Goal: Information Seeking & Learning: Find contact information

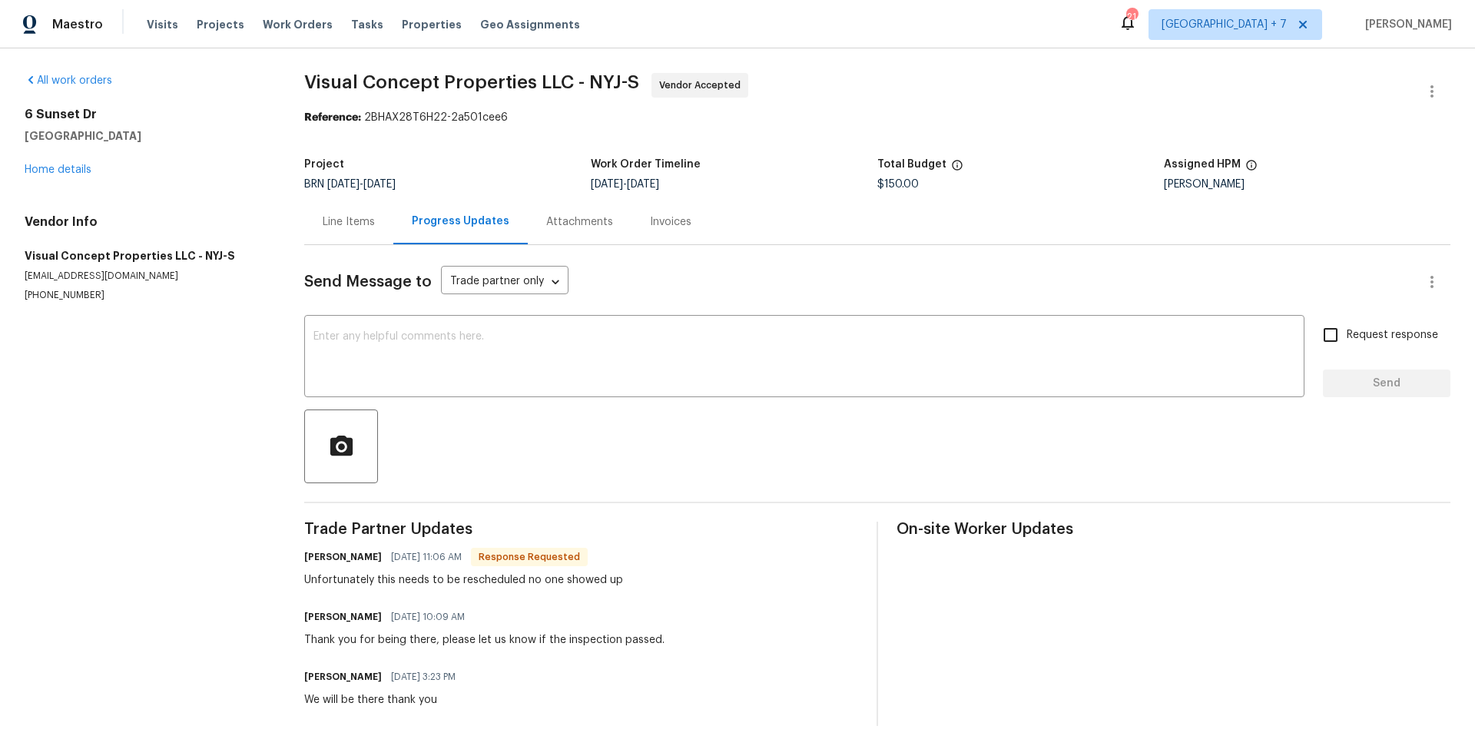
scroll to position [27, 0]
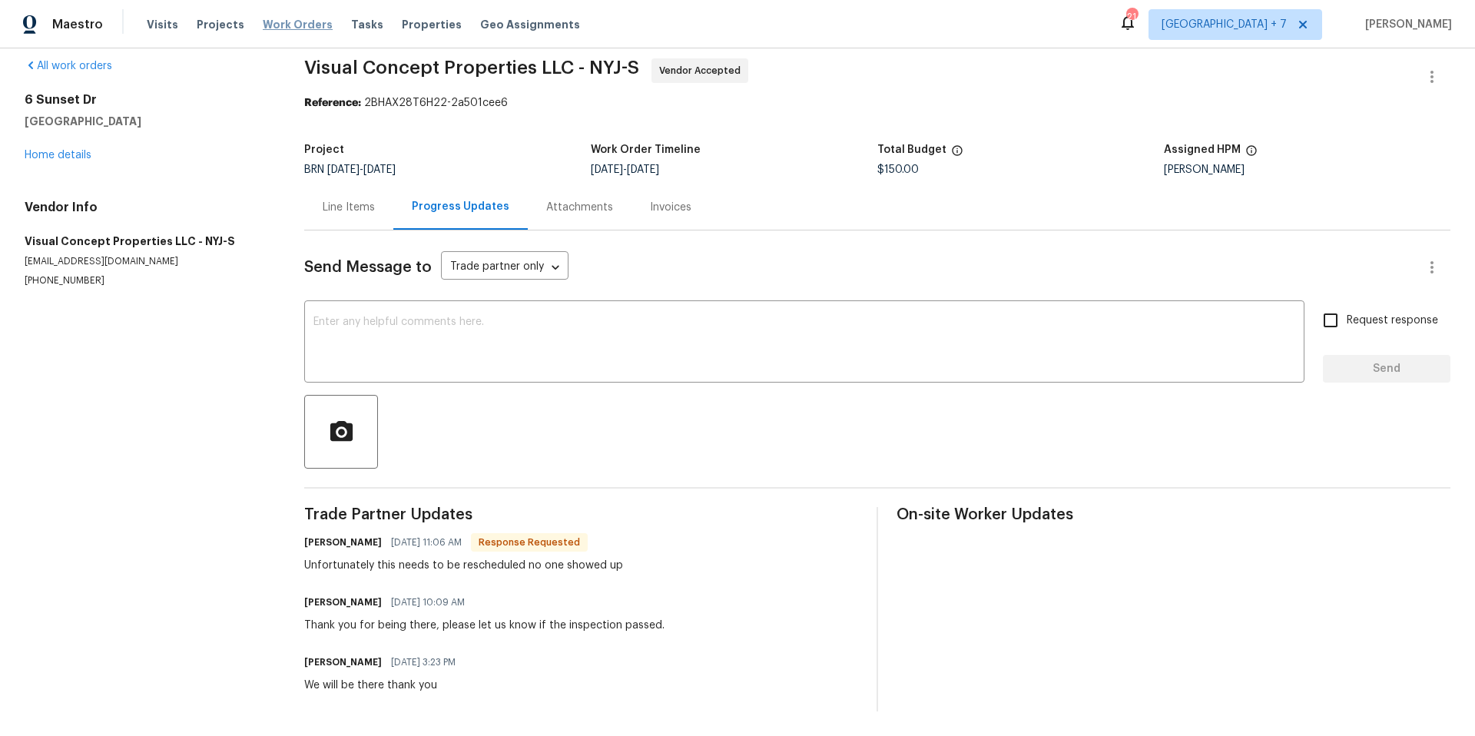
click at [263, 23] on span "Work Orders" at bounding box center [298, 24] width 70 height 15
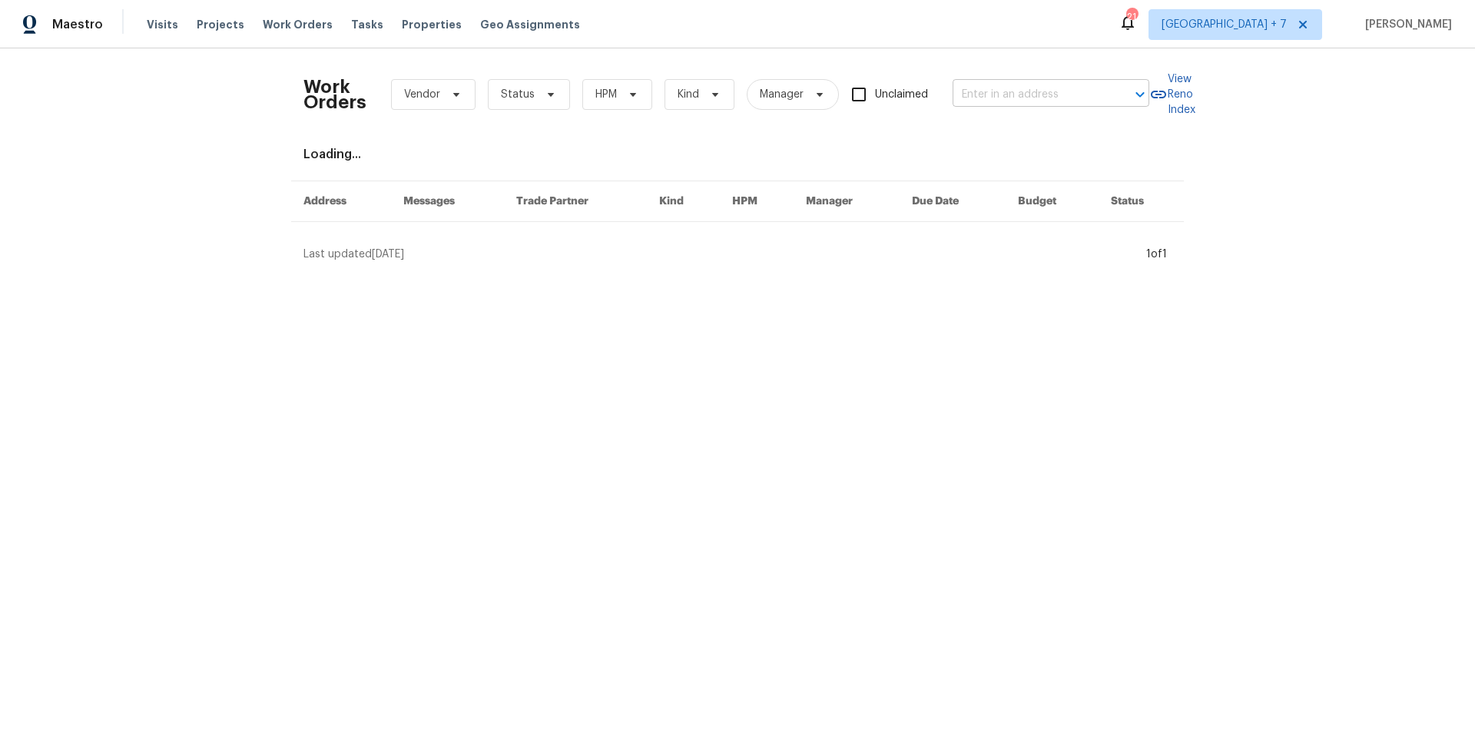
click at [1002, 90] on input "text" at bounding box center [1030, 95] width 154 height 24
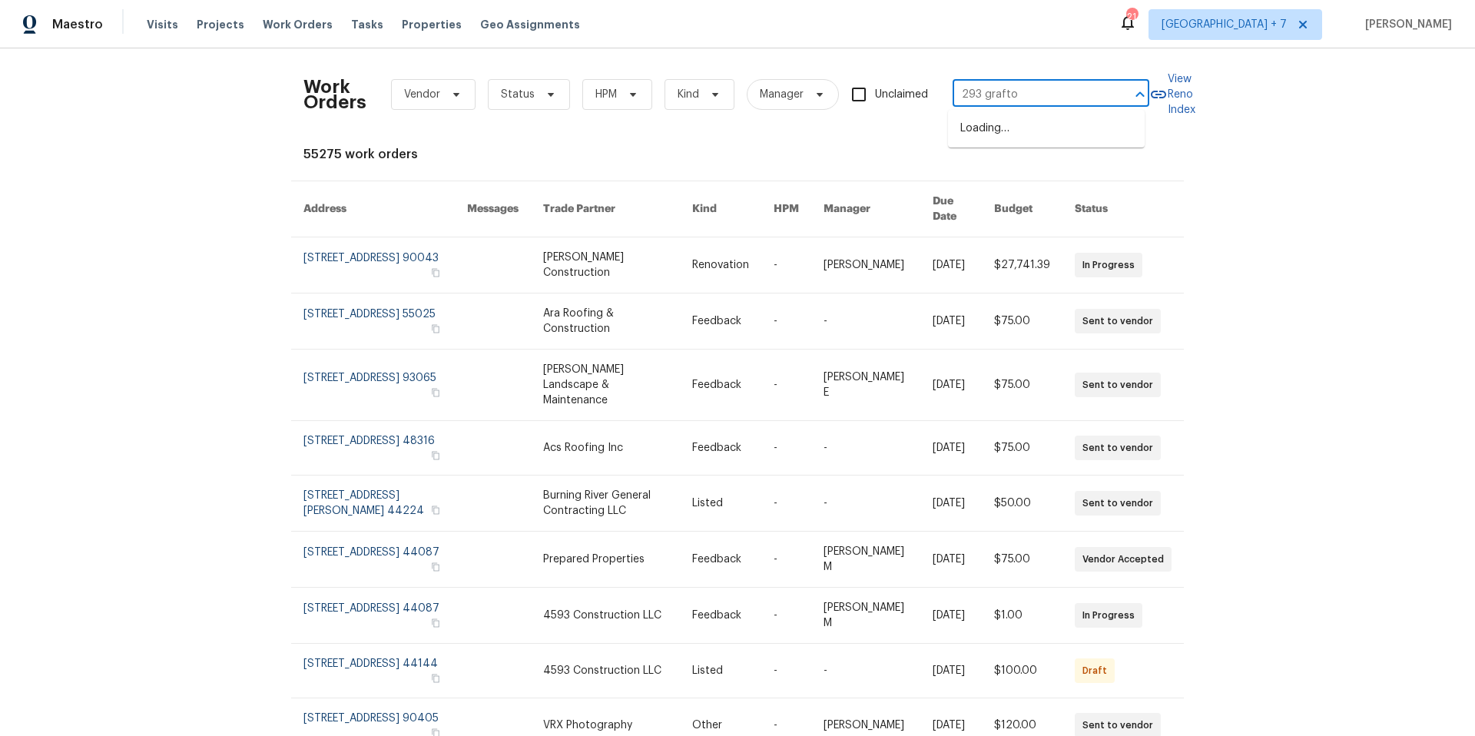
type input "293 grafton"
click at [974, 141] on li "293 Grafton St, Brockton, MA 02301" at bounding box center [1046, 128] width 197 height 25
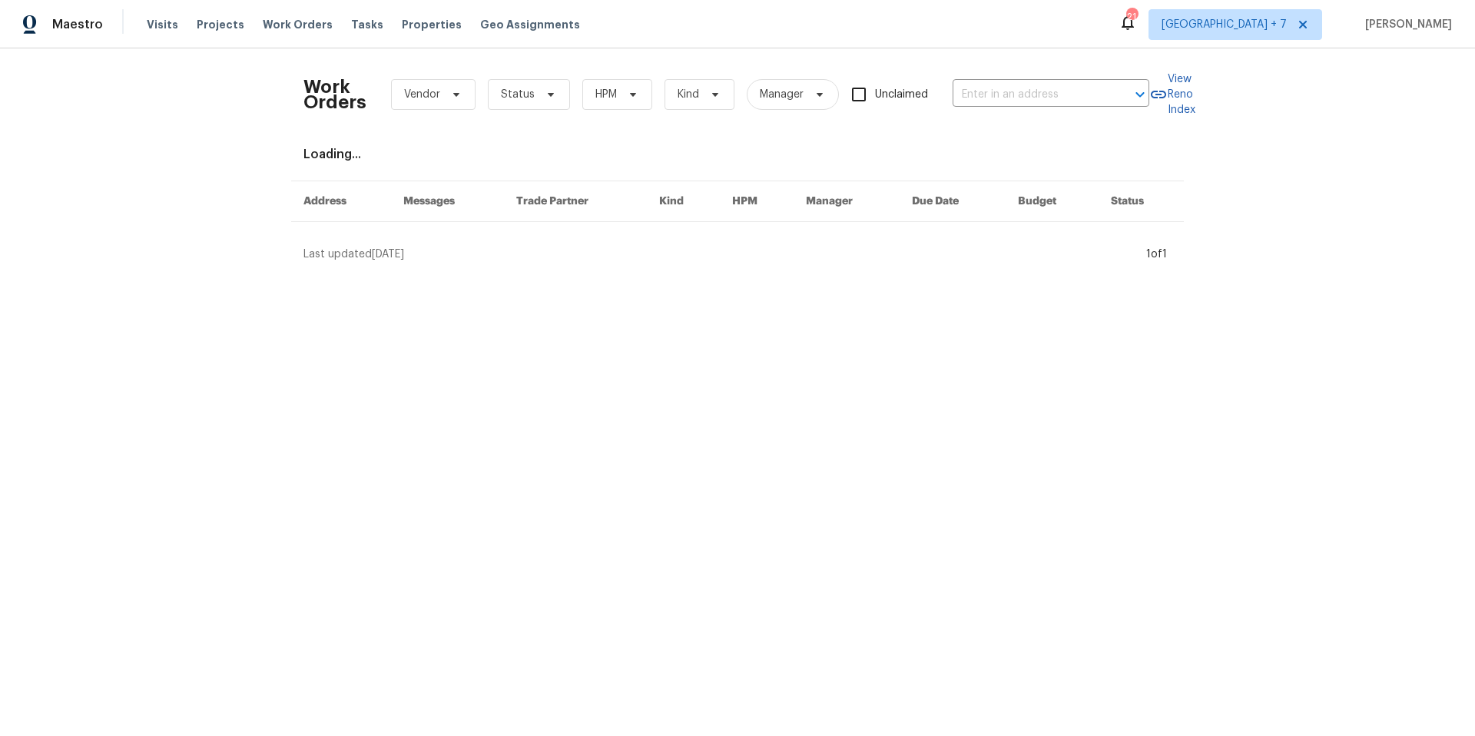
type input "293 Grafton St, Brockton, MA 02301"
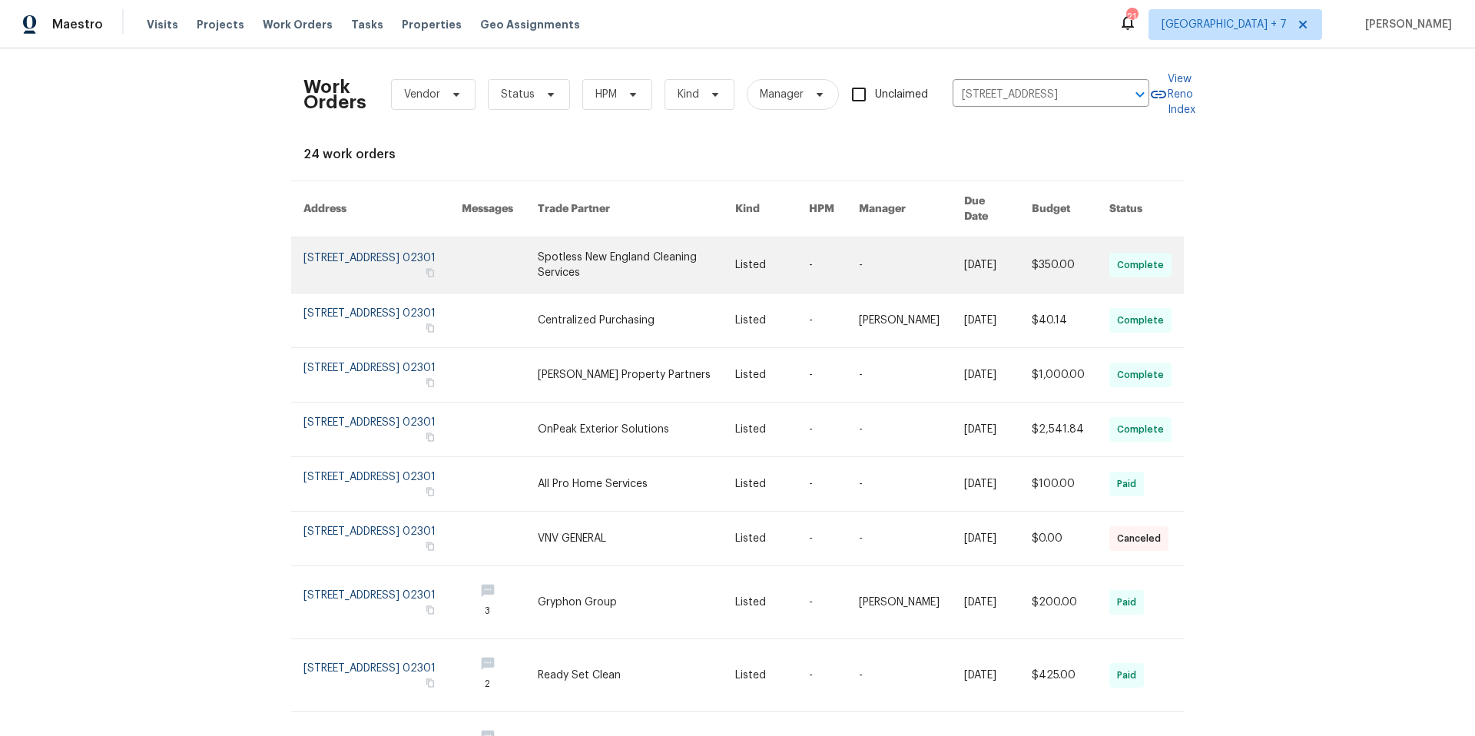
click at [340, 248] on link at bounding box center [383, 264] width 158 height 55
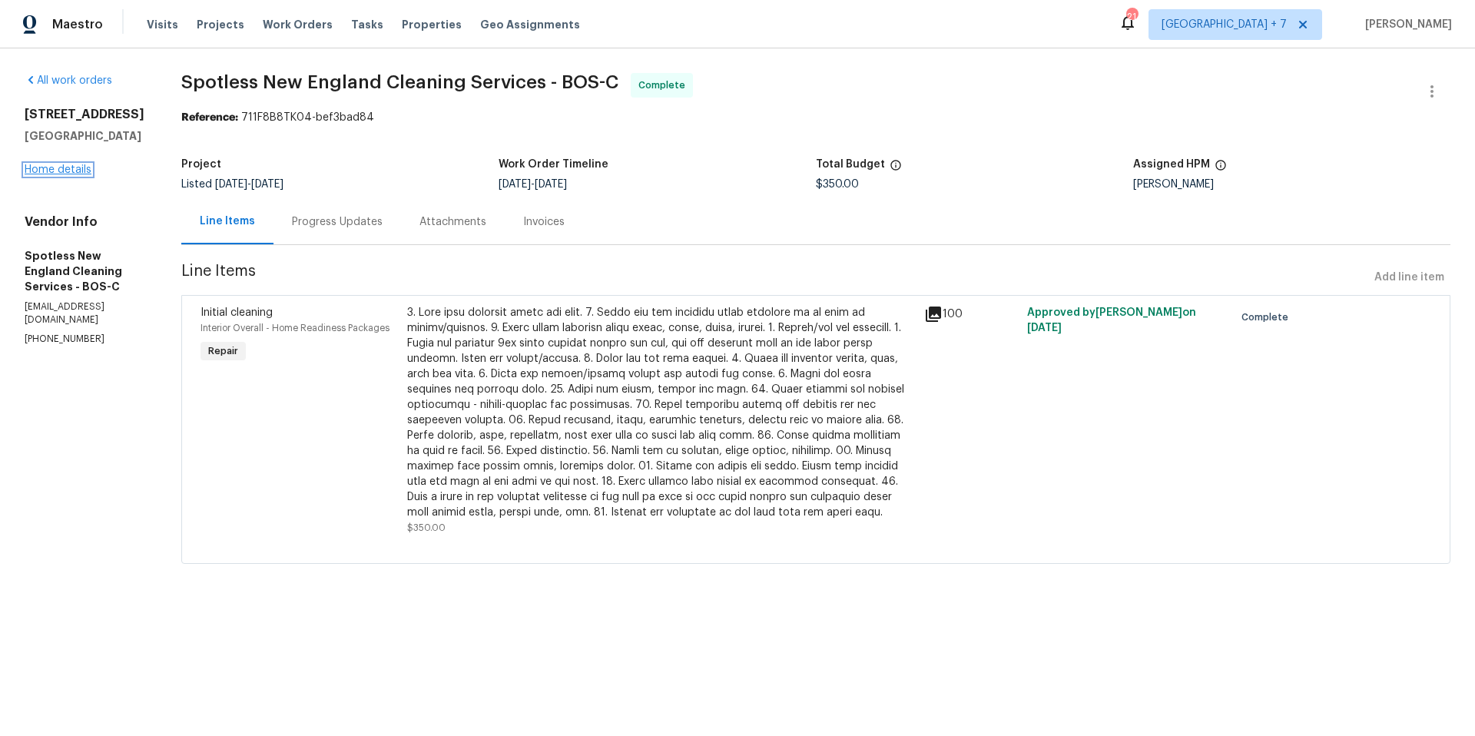
click at [75, 169] on link "Home details" at bounding box center [58, 169] width 67 height 11
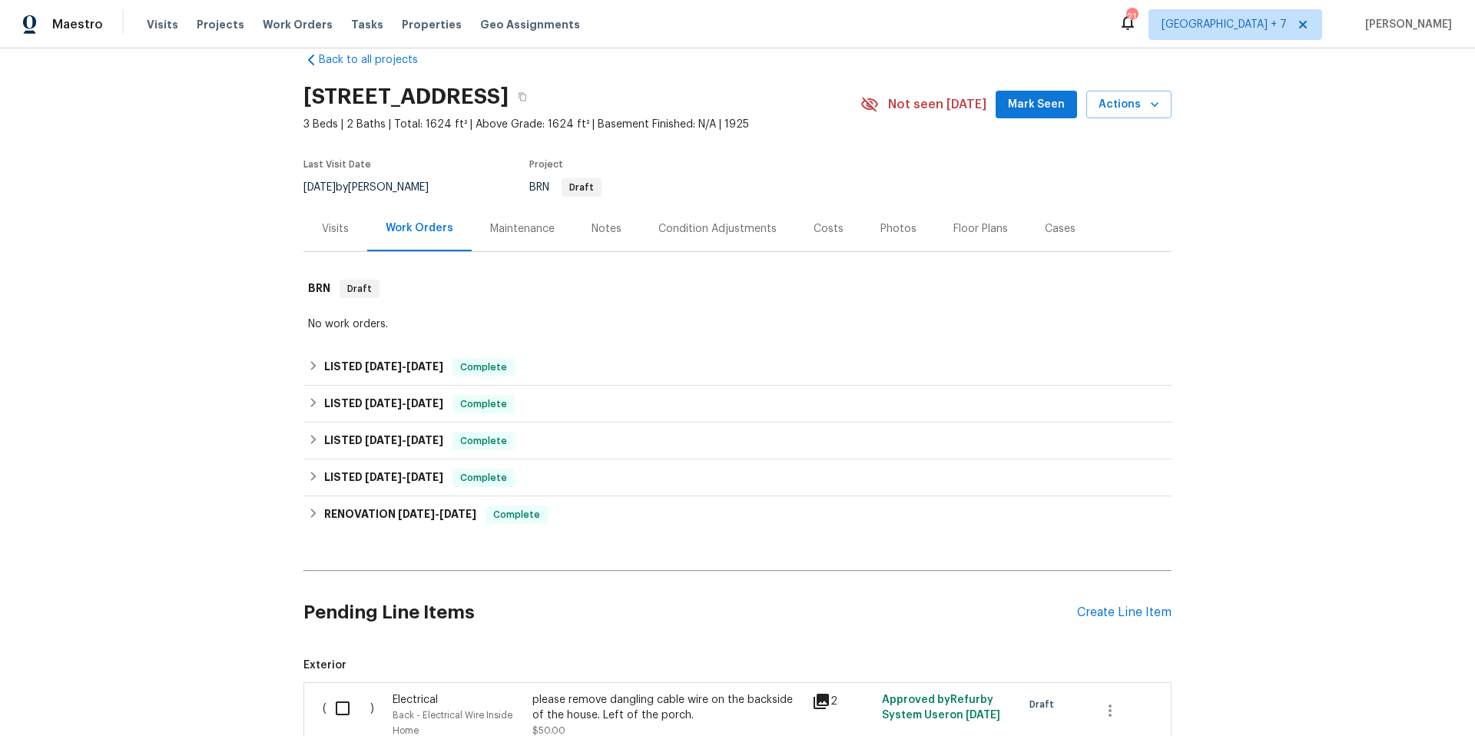
scroll to position [28, 0]
click at [293, 22] on span "Work Orders" at bounding box center [298, 24] width 70 height 15
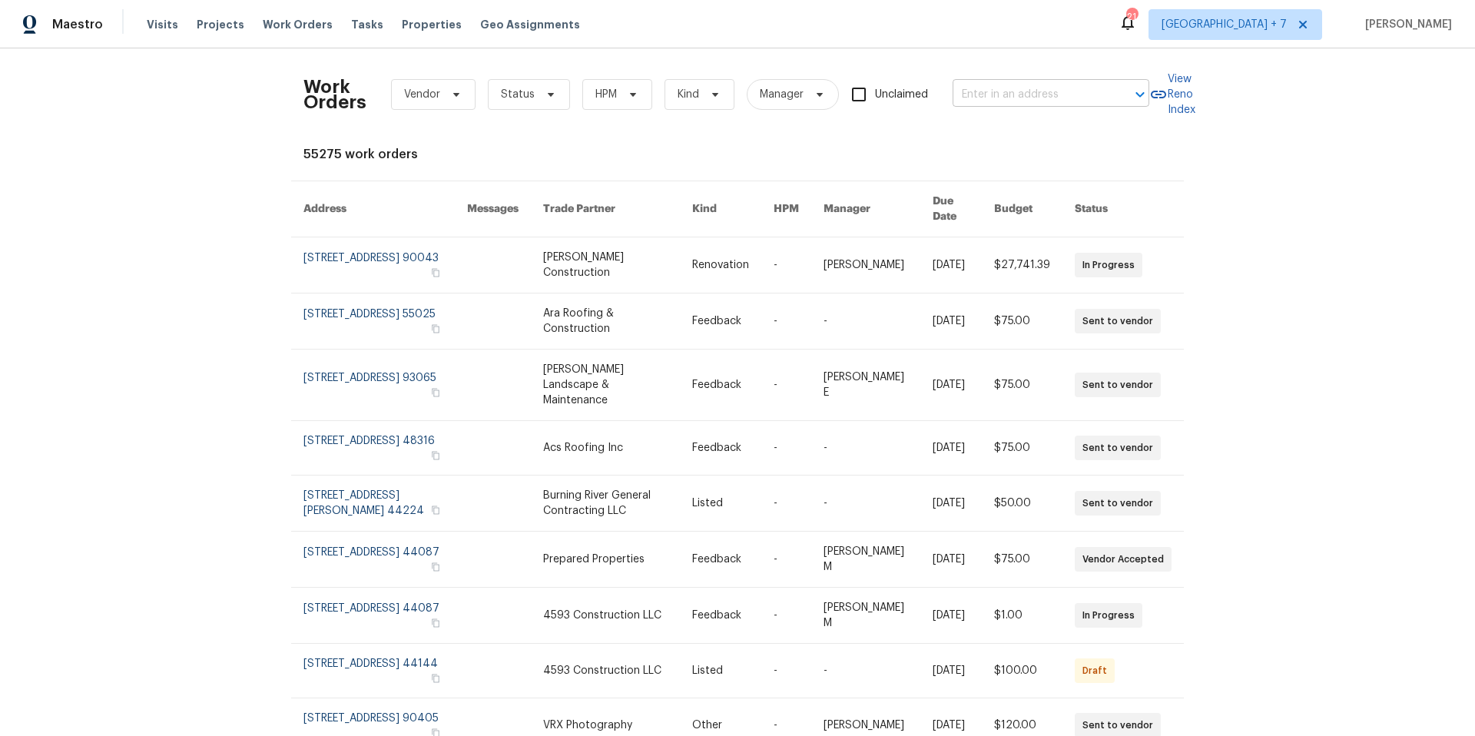
click at [1052, 92] on input "text" at bounding box center [1030, 95] width 154 height 24
type input "9740 burton"
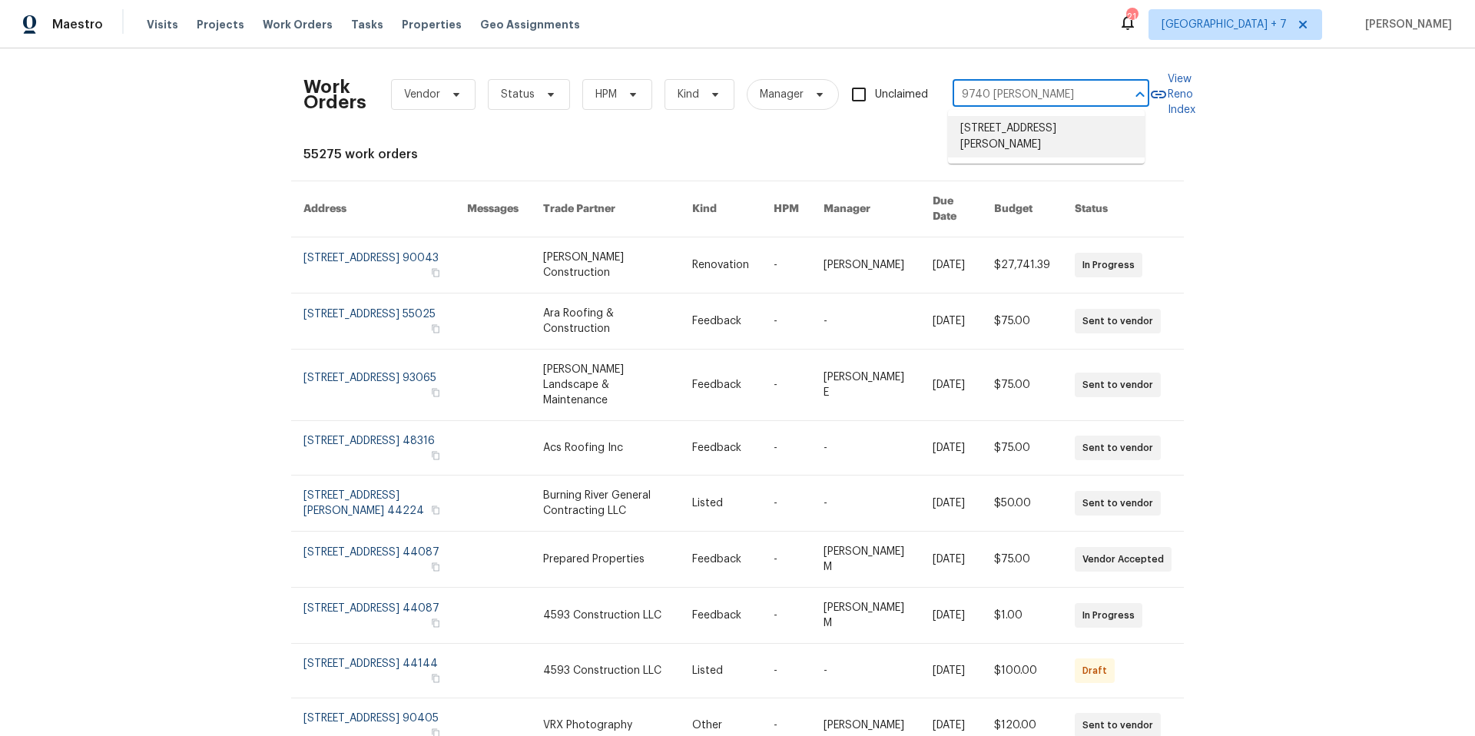
click at [1111, 124] on li "9740 Burton Dr, Twinsburg, OH 44087" at bounding box center [1046, 136] width 197 height 41
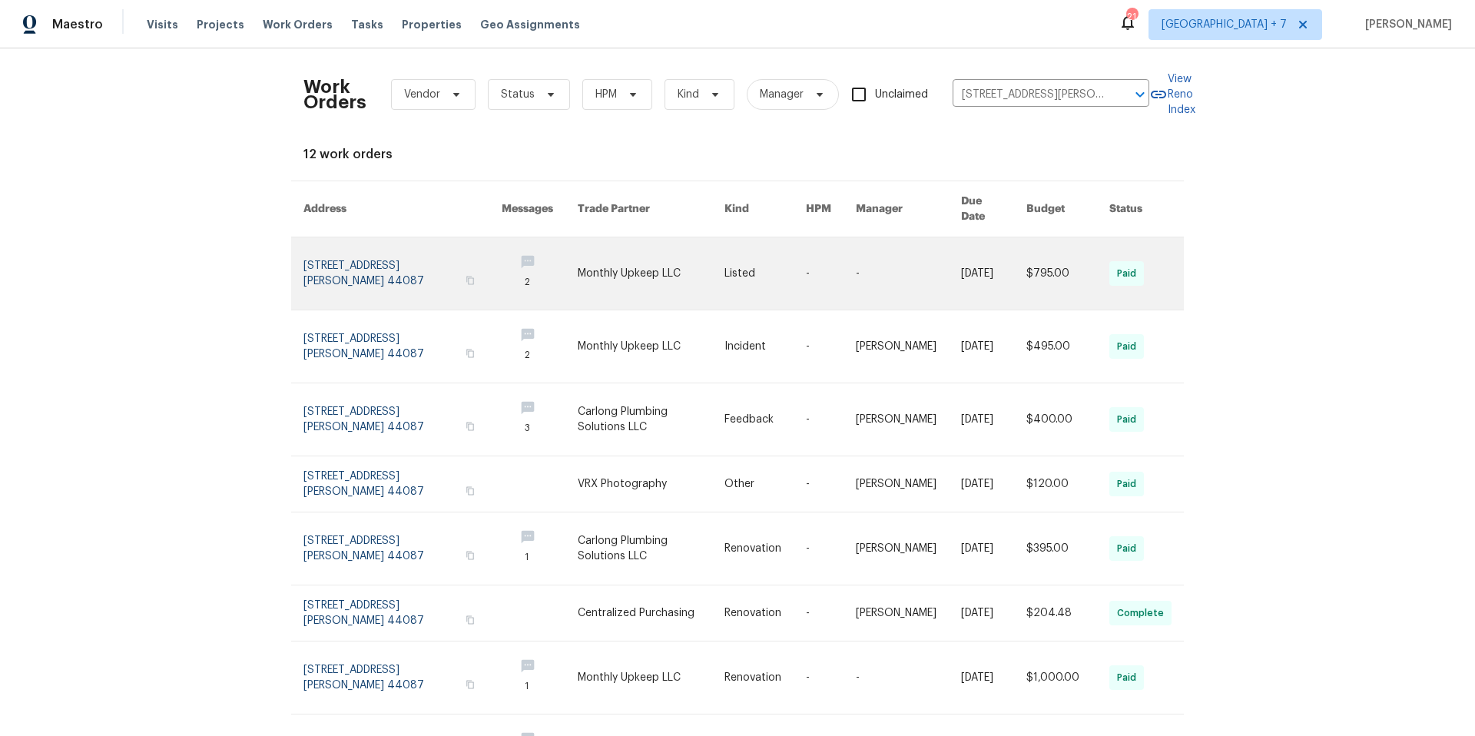
click at [314, 271] on link at bounding box center [403, 273] width 198 height 72
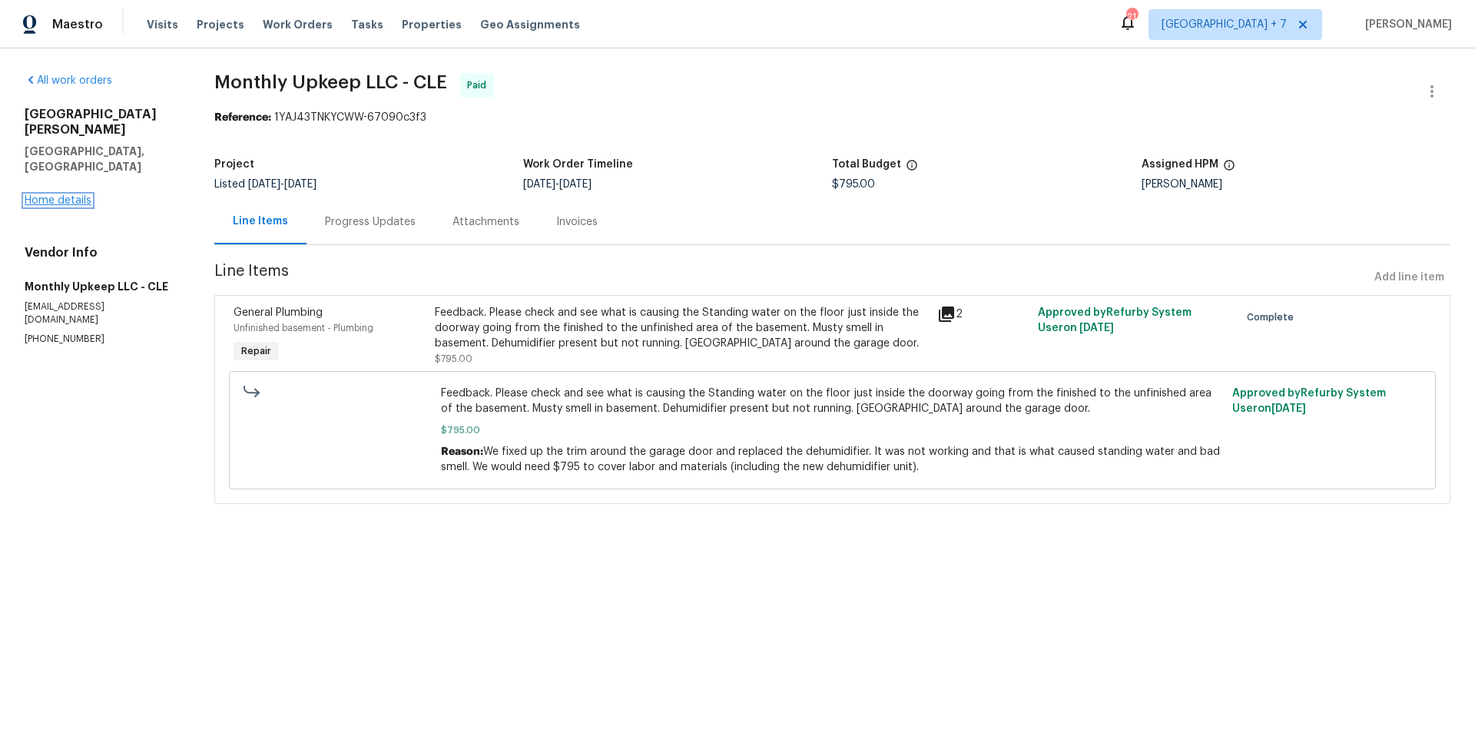
click at [81, 195] on link "Home details" at bounding box center [58, 200] width 67 height 11
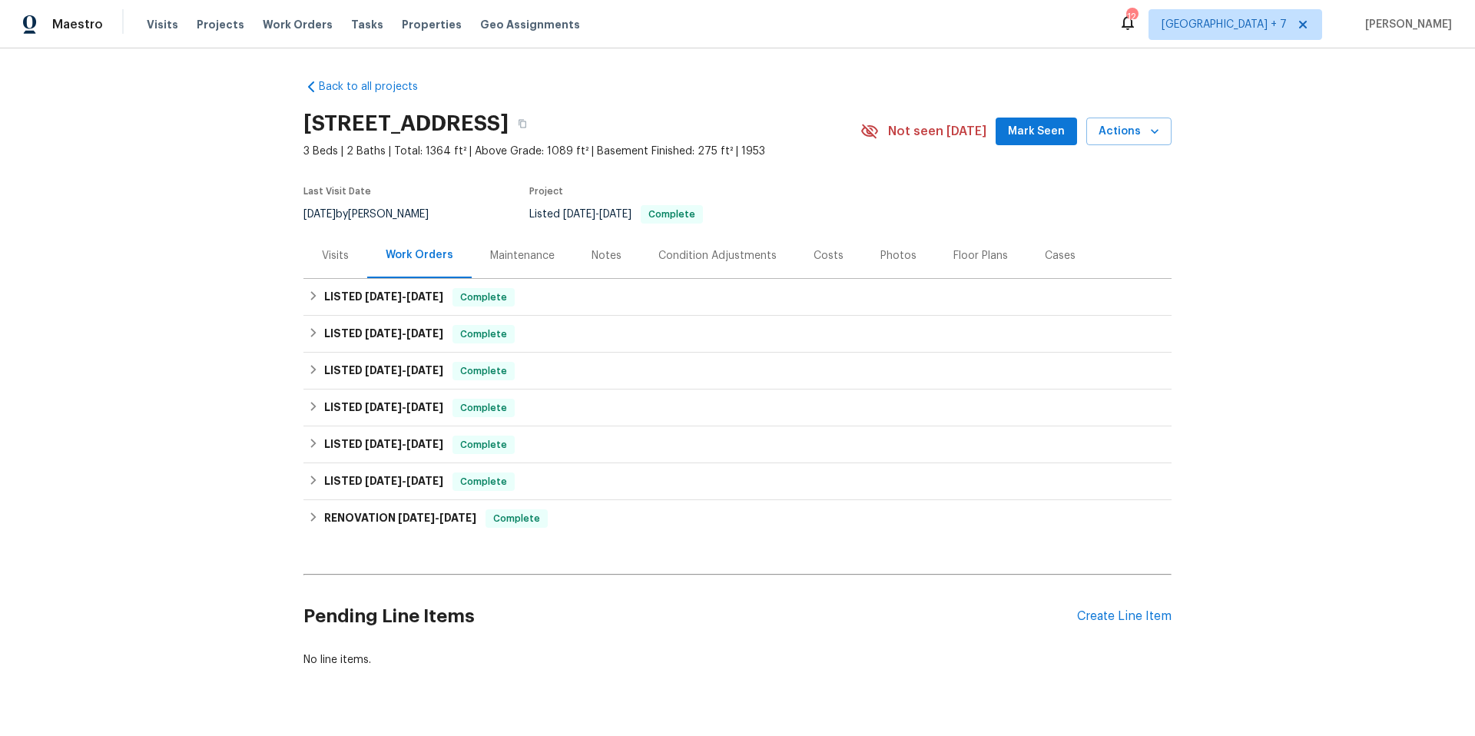
scroll to position [48, 0]
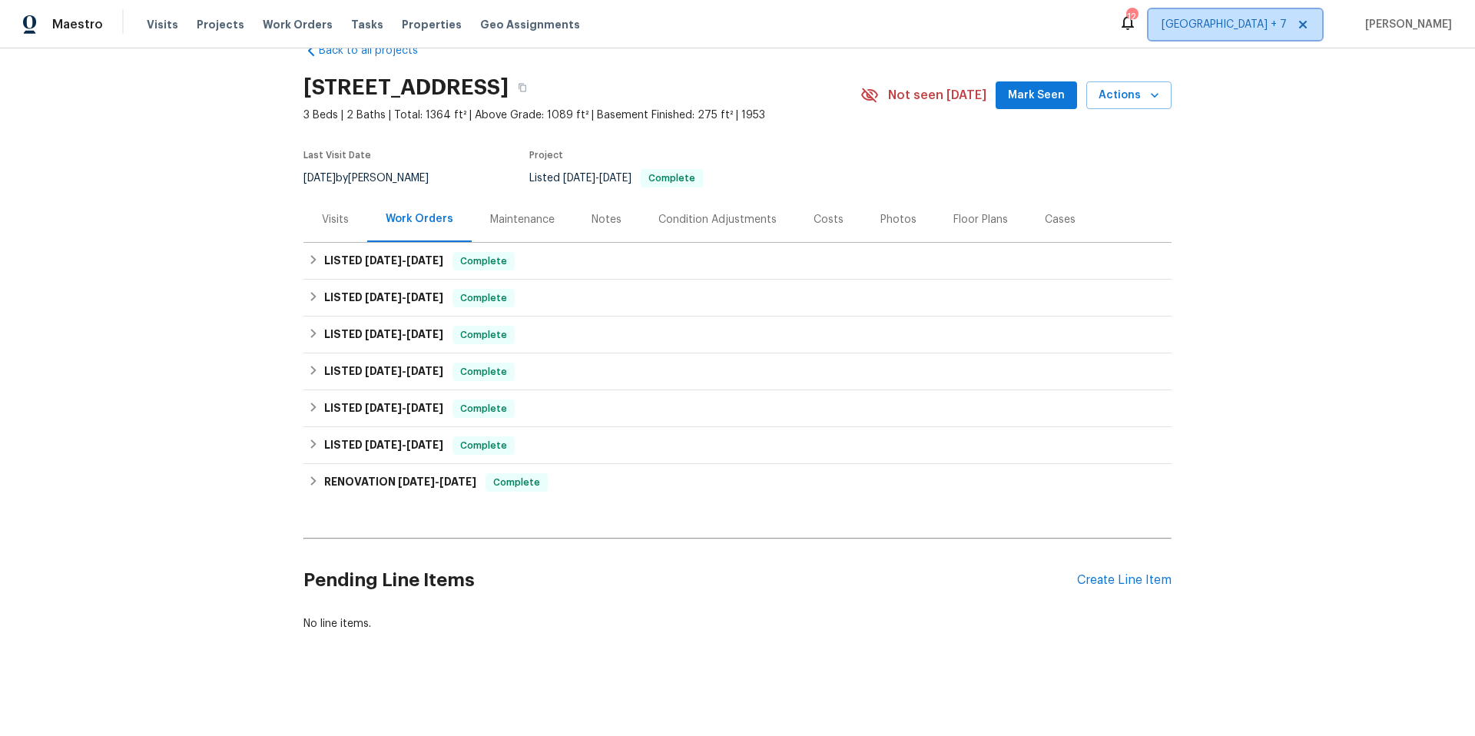
click at [1228, 34] on span "[GEOGRAPHIC_DATA] + 7" at bounding box center [1236, 24] width 174 height 31
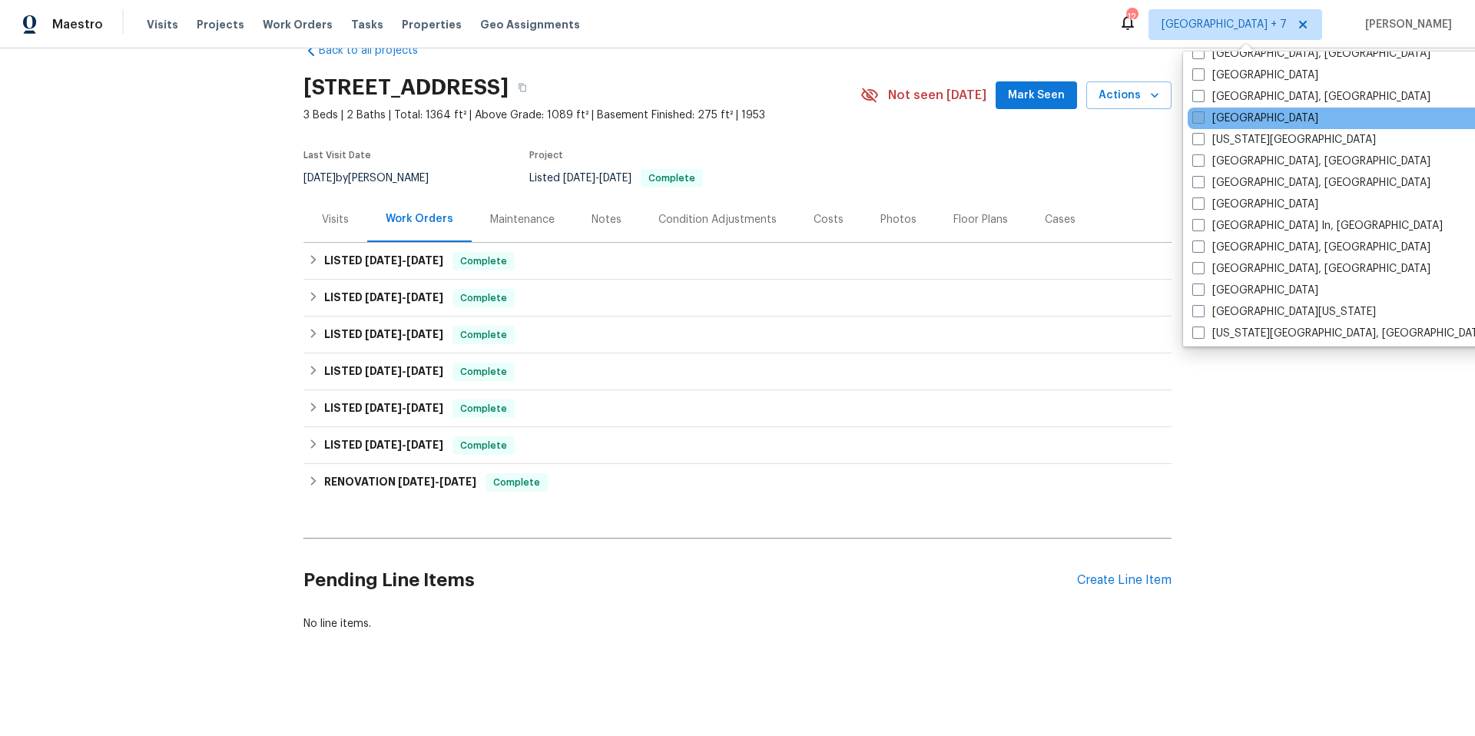
scroll to position [595, 0]
click at [1193, 120] on span at bounding box center [1199, 118] width 12 height 12
click at [1193, 120] on input "[GEOGRAPHIC_DATA]" at bounding box center [1198, 116] width 10 height 10
checkbox input "true"
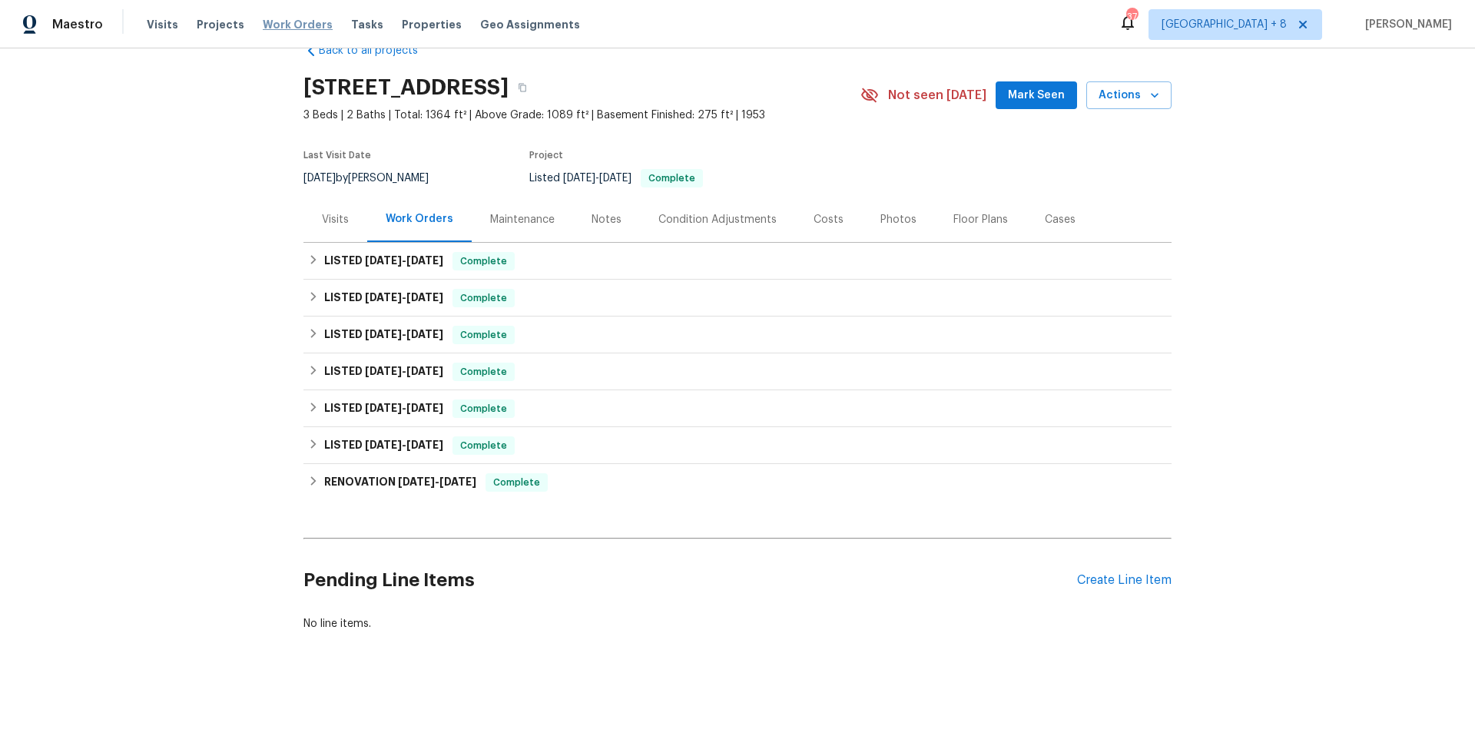
click at [292, 24] on span "Work Orders" at bounding box center [298, 24] width 70 height 15
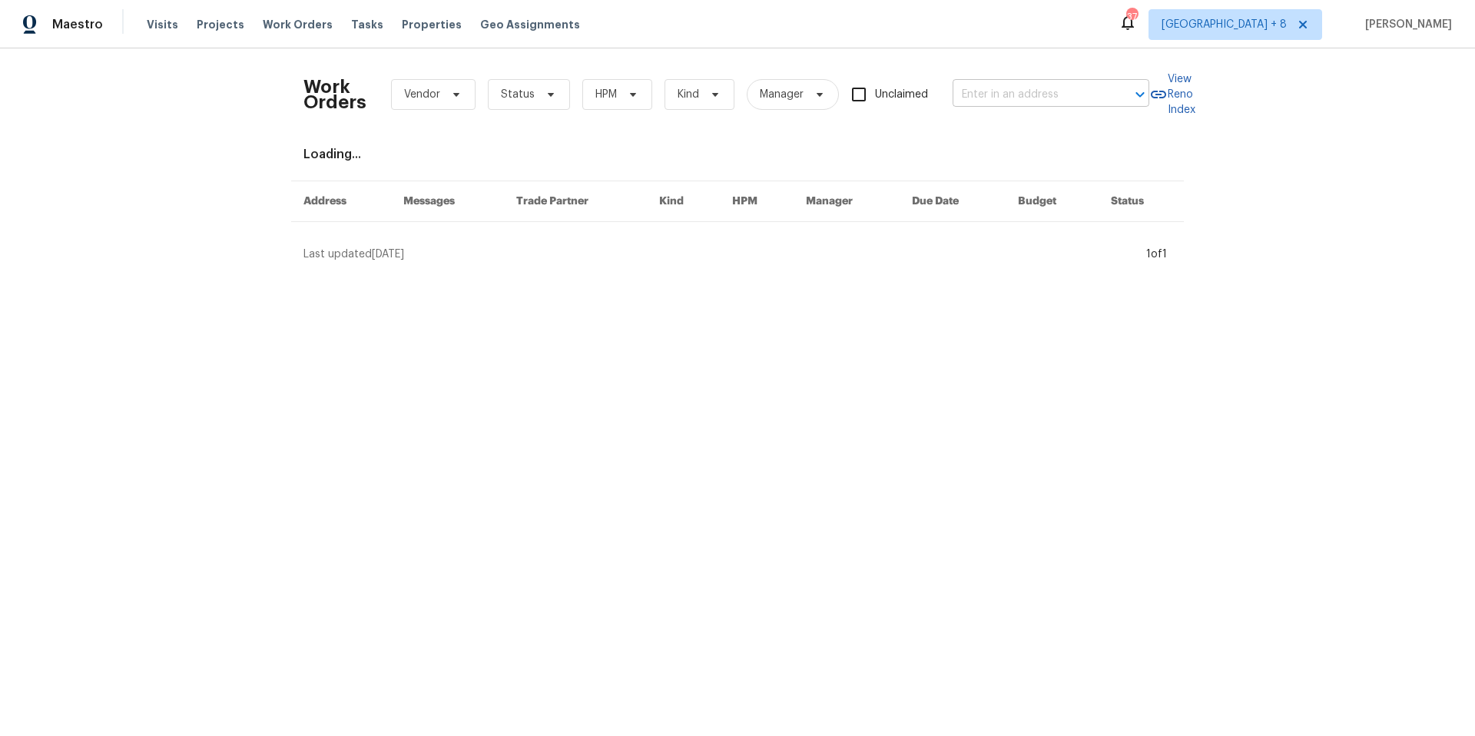
click at [1044, 101] on input "text" at bounding box center [1030, 95] width 154 height 24
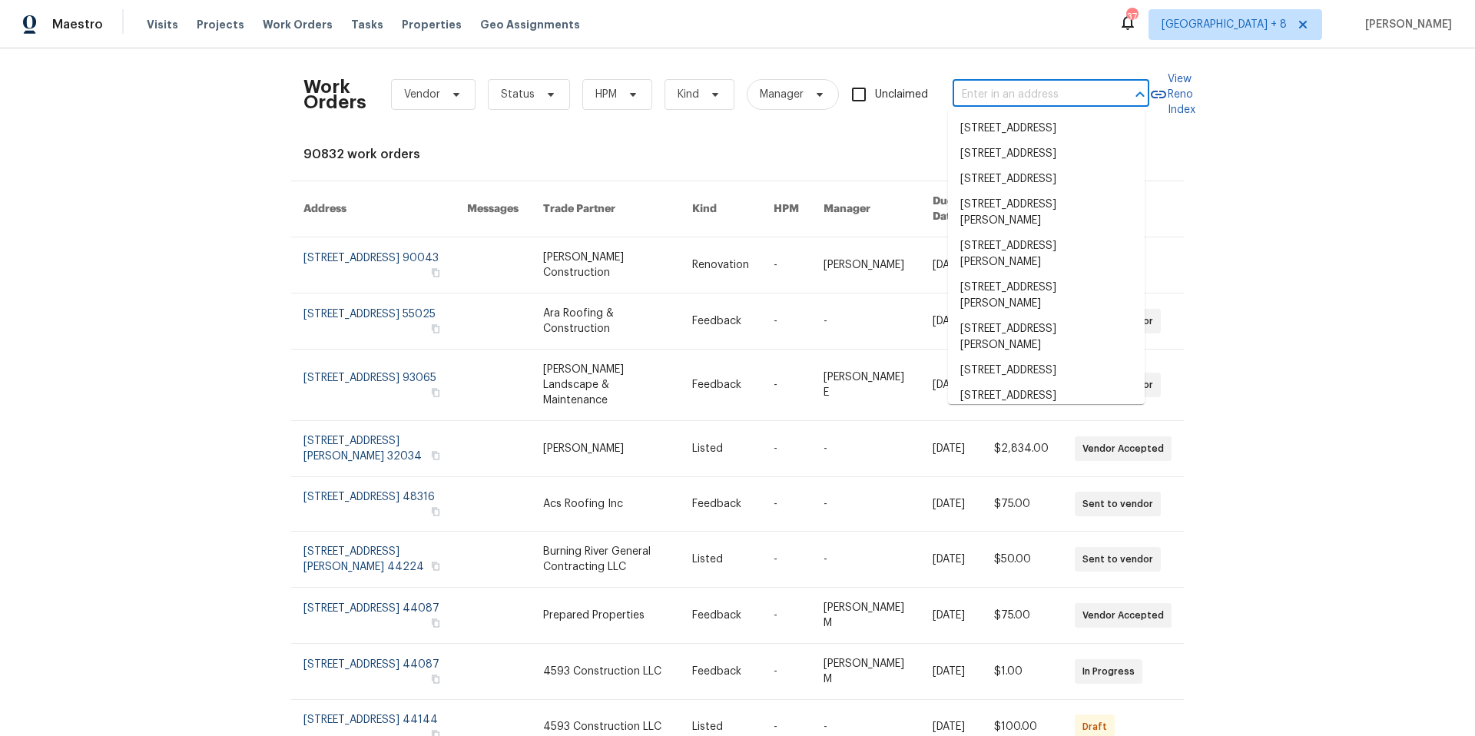
paste input "[STREET_ADDRESS][PERSON_NAME]"
type input "[STREET_ADDRESS][PERSON_NAME]"
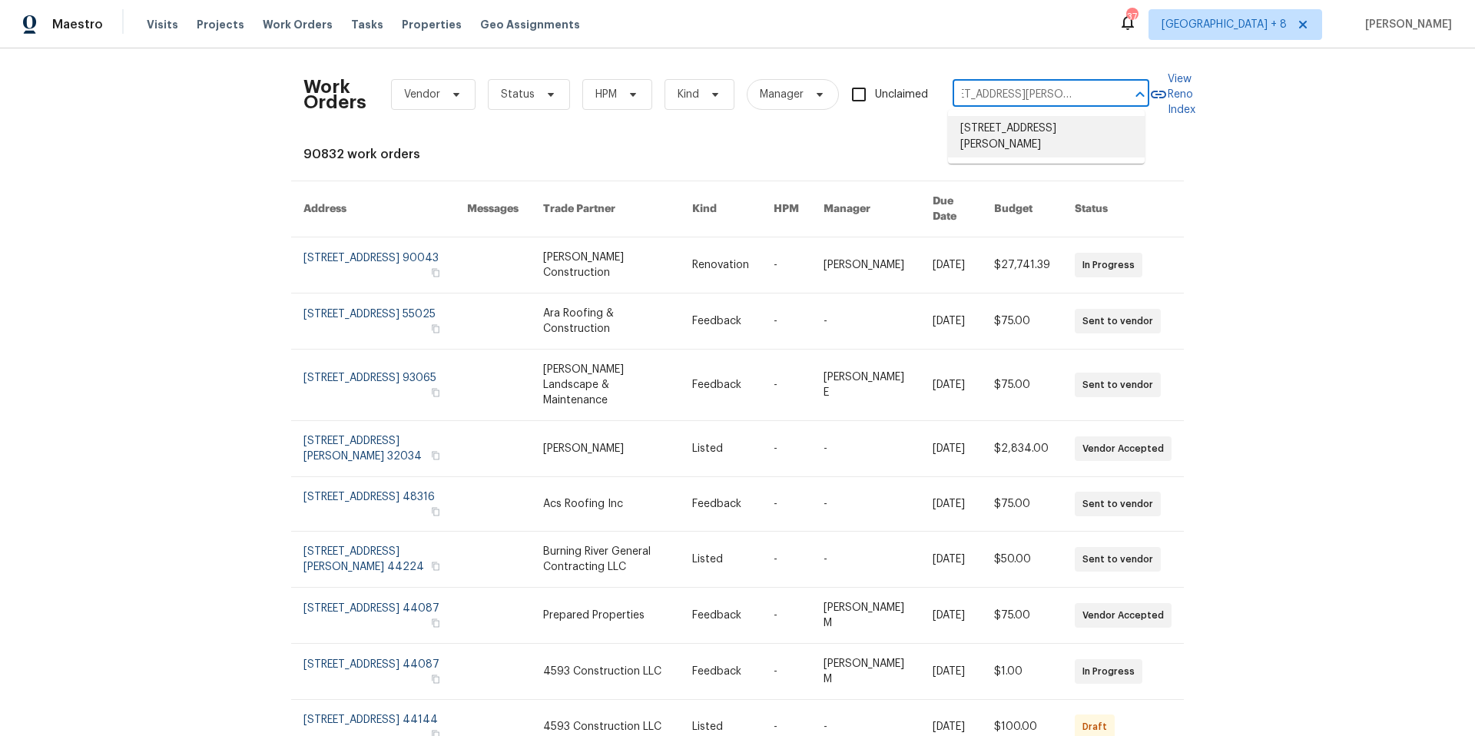
click at [1044, 139] on li "[STREET_ADDRESS][PERSON_NAME]" at bounding box center [1046, 136] width 197 height 41
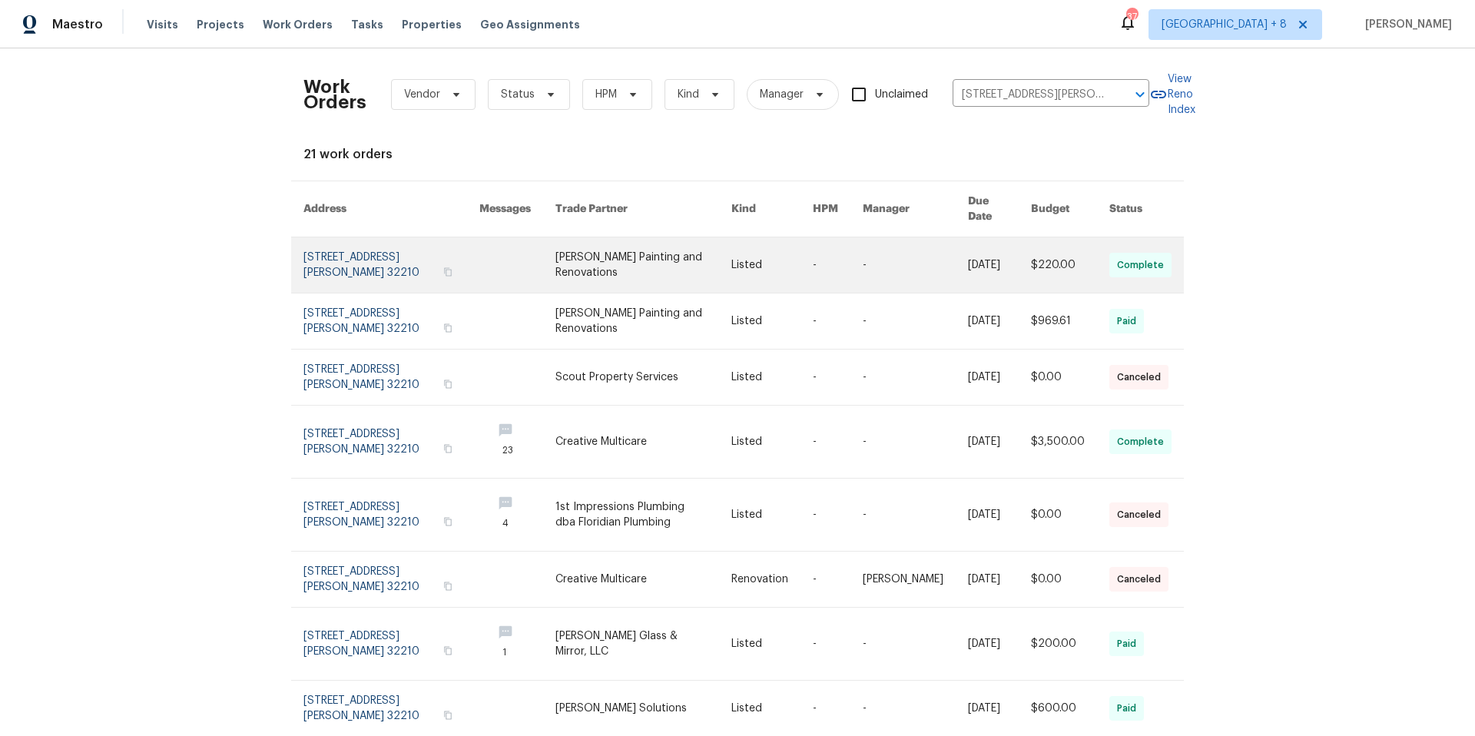
click at [372, 254] on link at bounding box center [392, 264] width 176 height 55
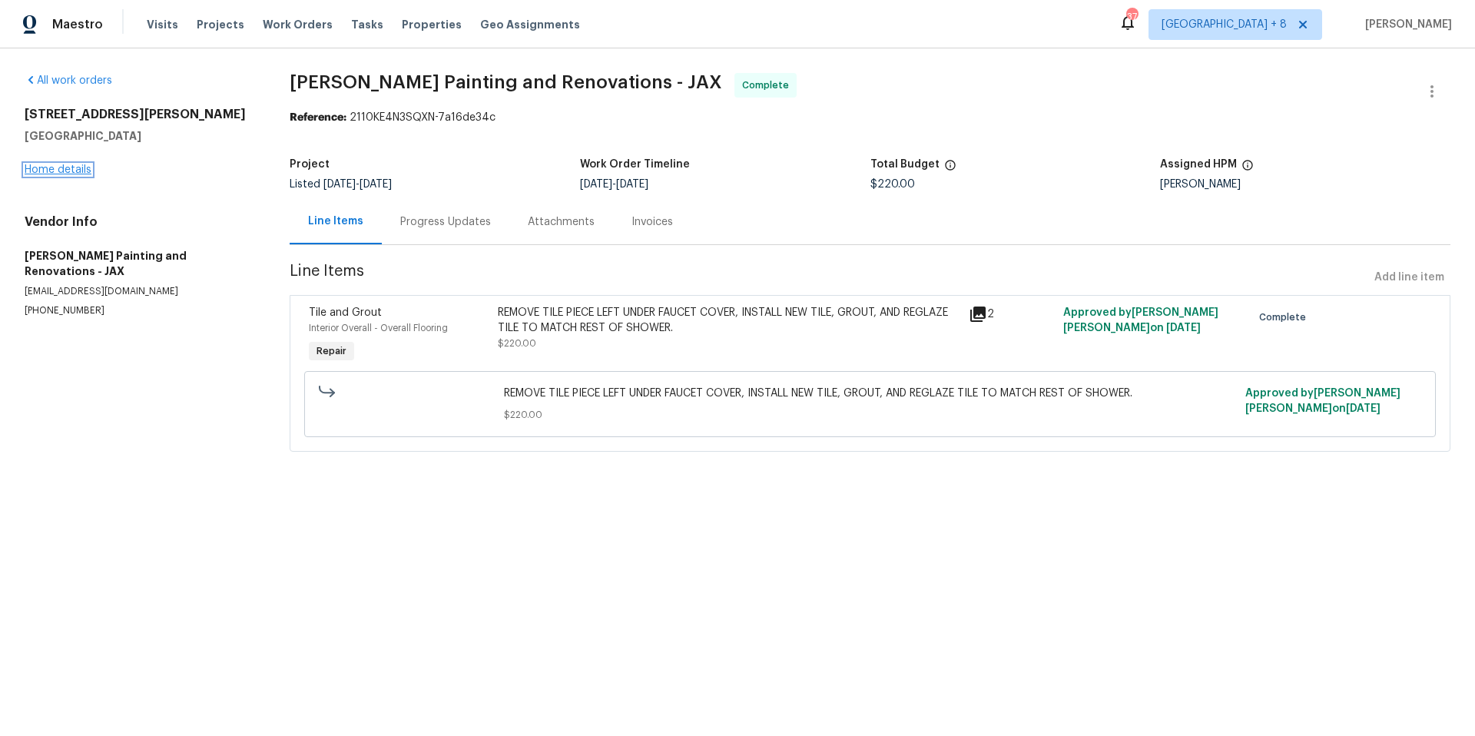
click at [83, 170] on link "Home details" at bounding box center [58, 169] width 67 height 11
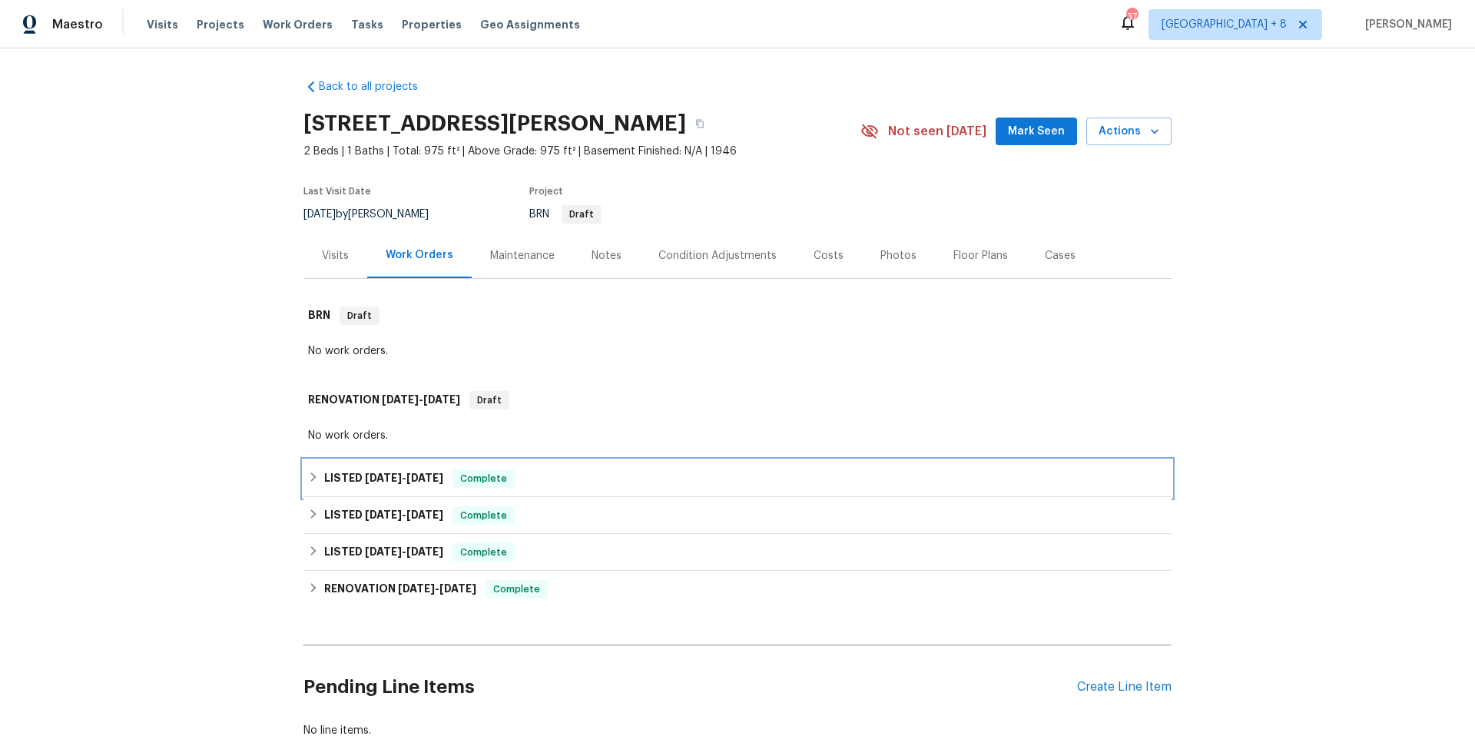
click at [309, 473] on icon at bounding box center [313, 477] width 11 height 11
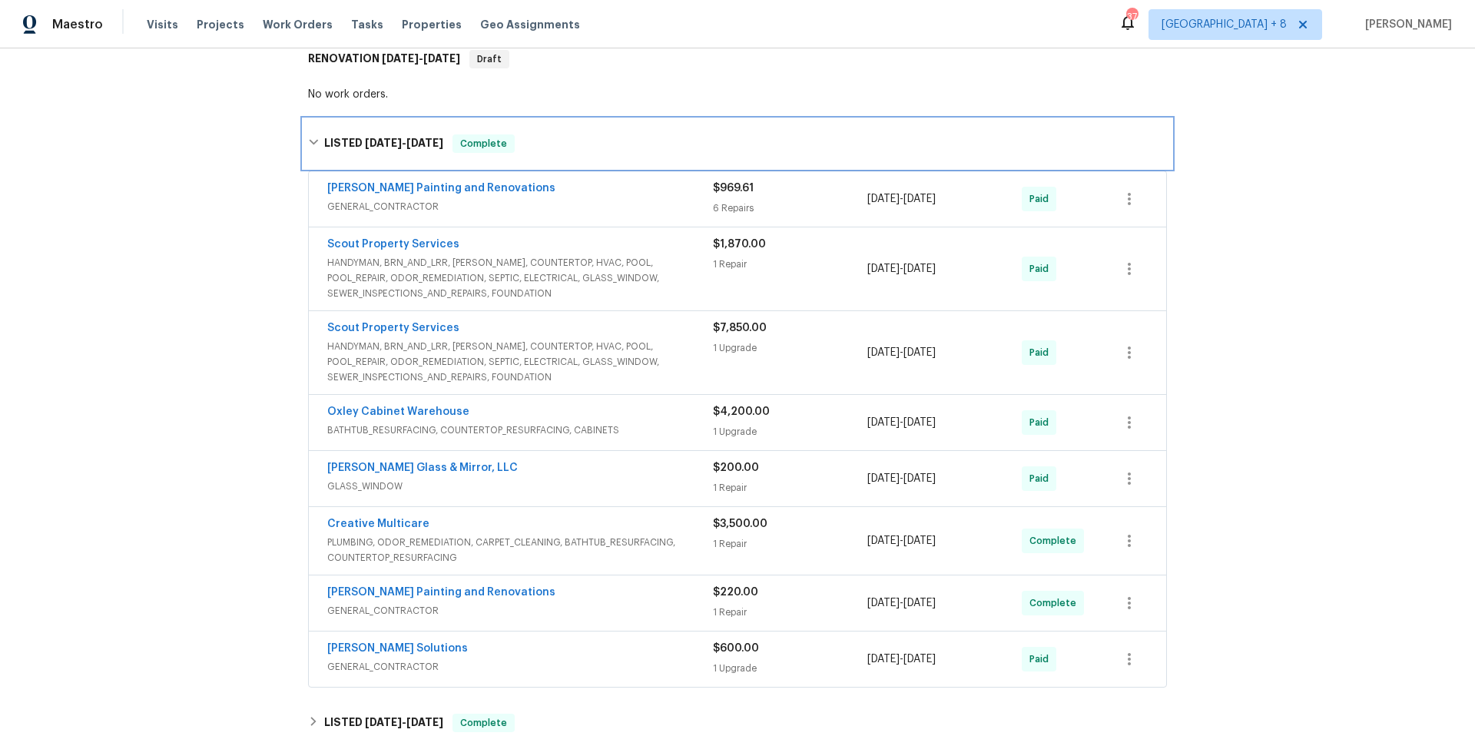
scroll to position [446, 0]
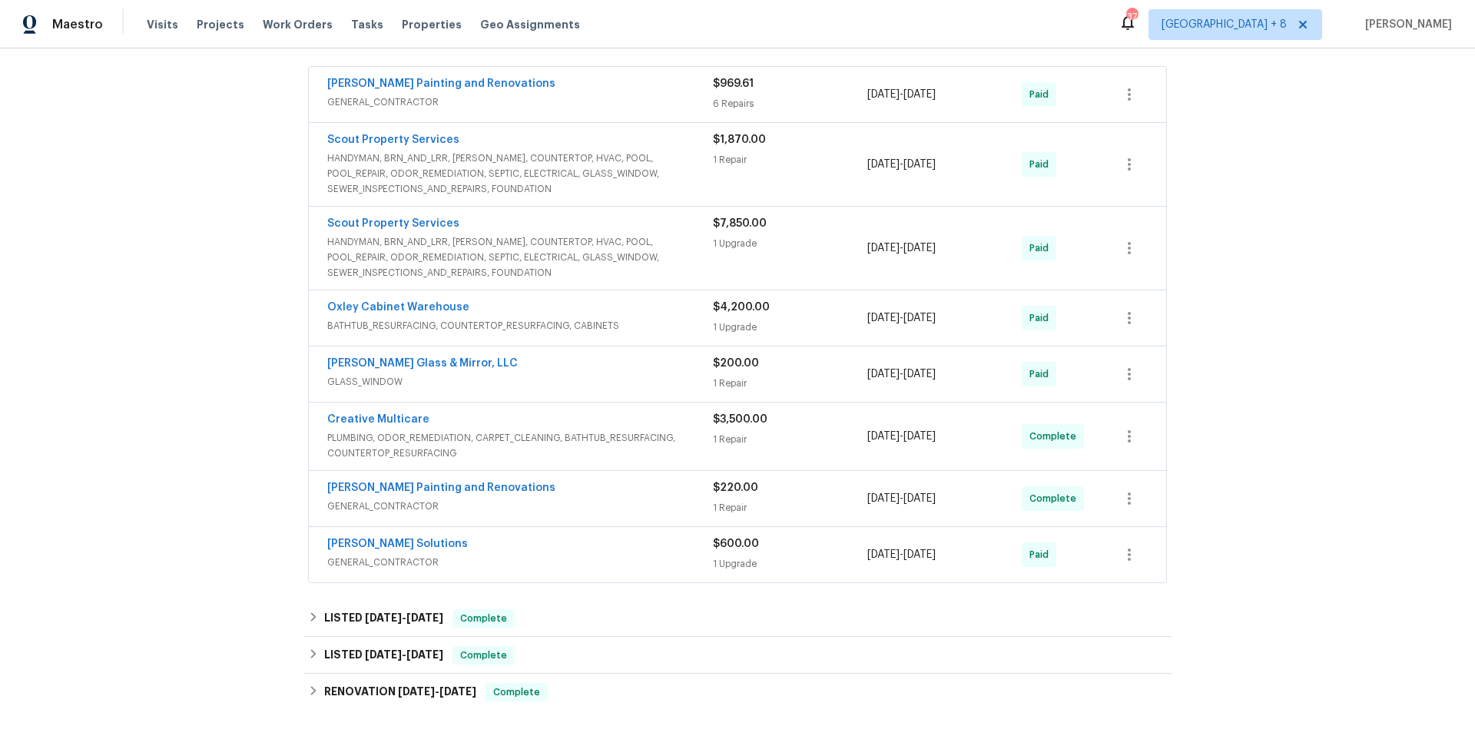
click at [556, 548] on div "[PERSON_NAME] Solutions" at bounding box center [520, 545] width 386 height 18
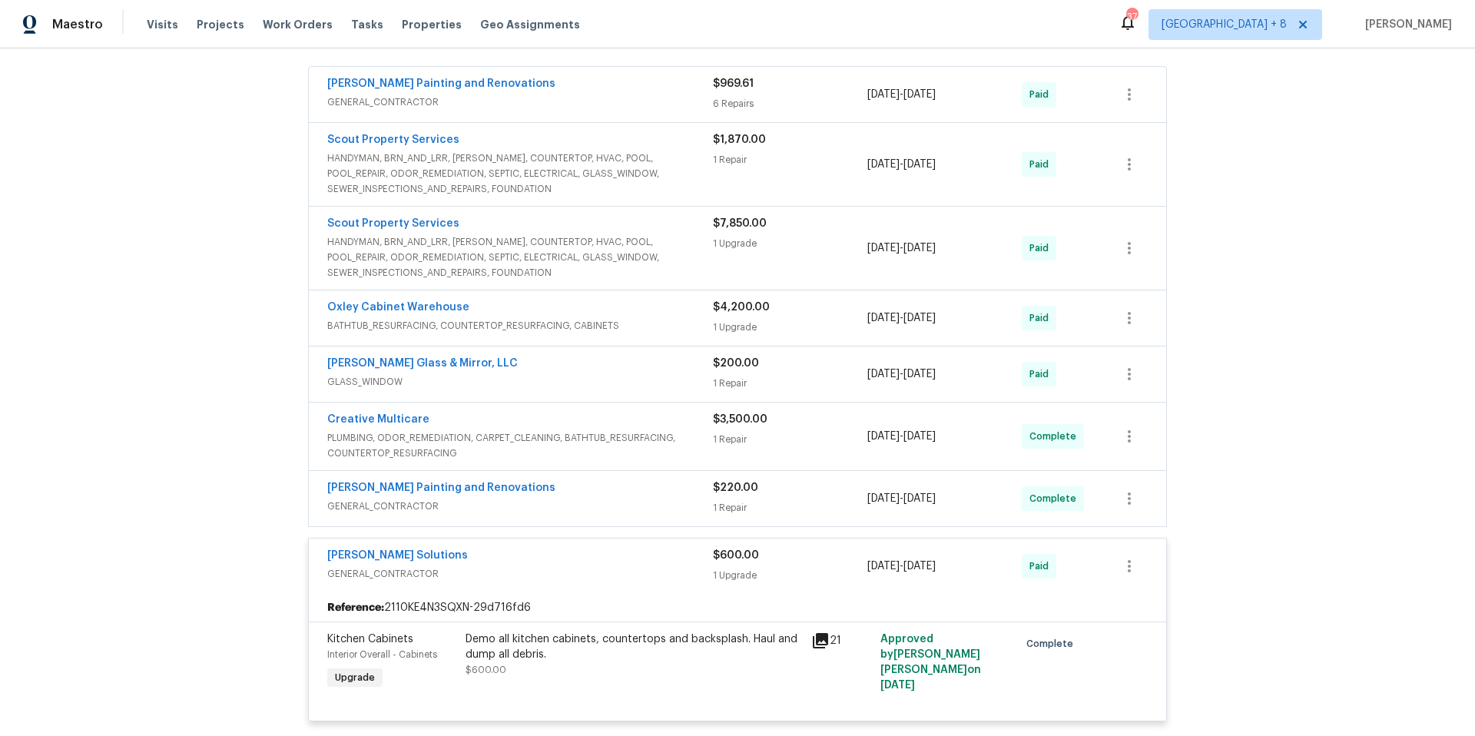
click at [522, 425] on div "Creative Multicare" at bounding box center [520, 421] width 386 height 18
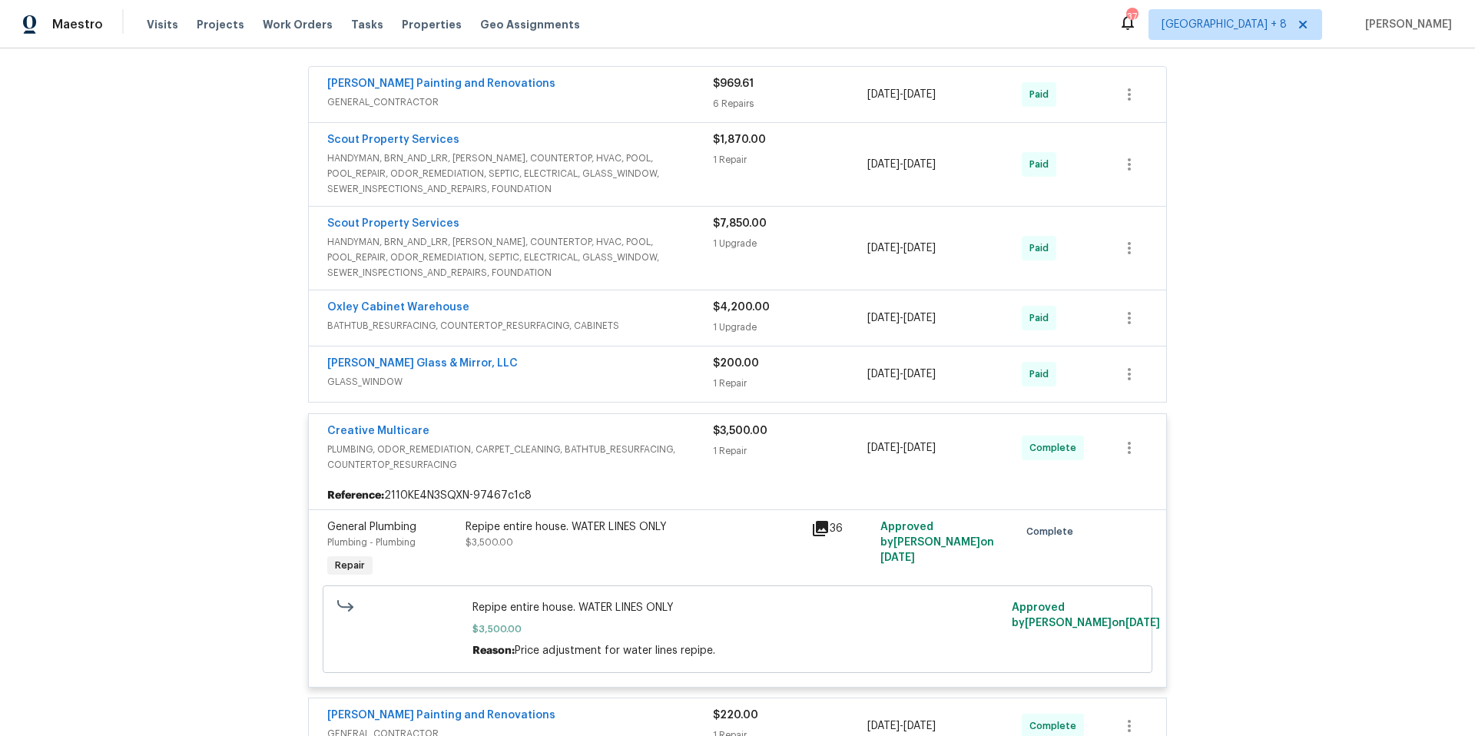
scroll to position [449, 0]
click at [388, 426] on link "Creative Multicare" at bounding box center [378, 428] width 102 height 11
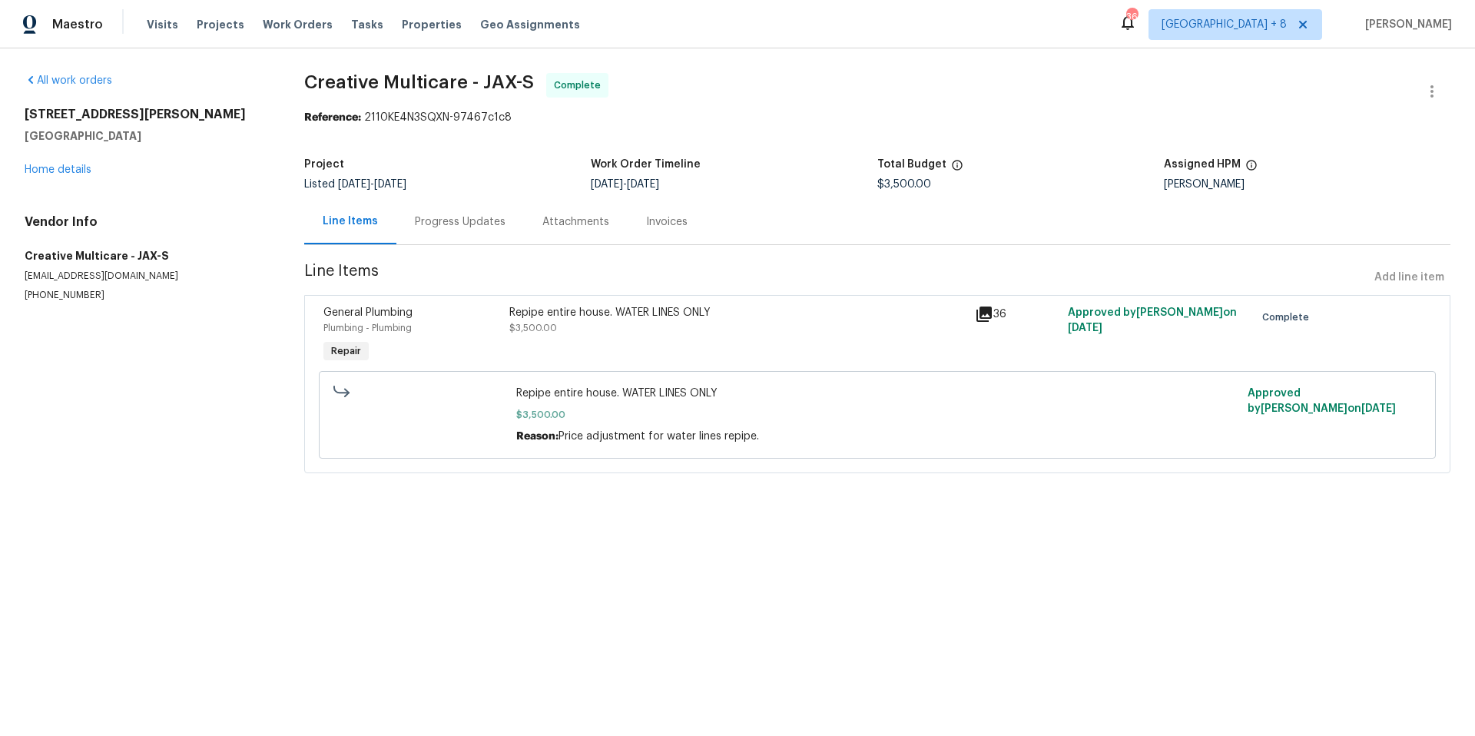
click at [22, 274] on div "All work orders [STREET_ADDRESS][PERSON_NAME] Home details Vendor Info Creative…" at bounding box center [737, 282] width 1475 height 468
drag, startPoint x: 25, startPoint y: 273, endPoint x: 238, endPoint y: 277, distance: 213.7
click at [238, 277] on p "[EMAIL_ADDRESS][DOMAIN_NAME]" at bounding box center [146, 276] width 243 height 13
drag, startPoint x: 25, startPoint y: 274, endPoint x: 247, endPoint y: 277, distance: 222.9
click at [247, 277] on p "[EMAIL_ADDRESS][DOMAIN_NAME]" at bounding box center [146, 276] width 243 height 13
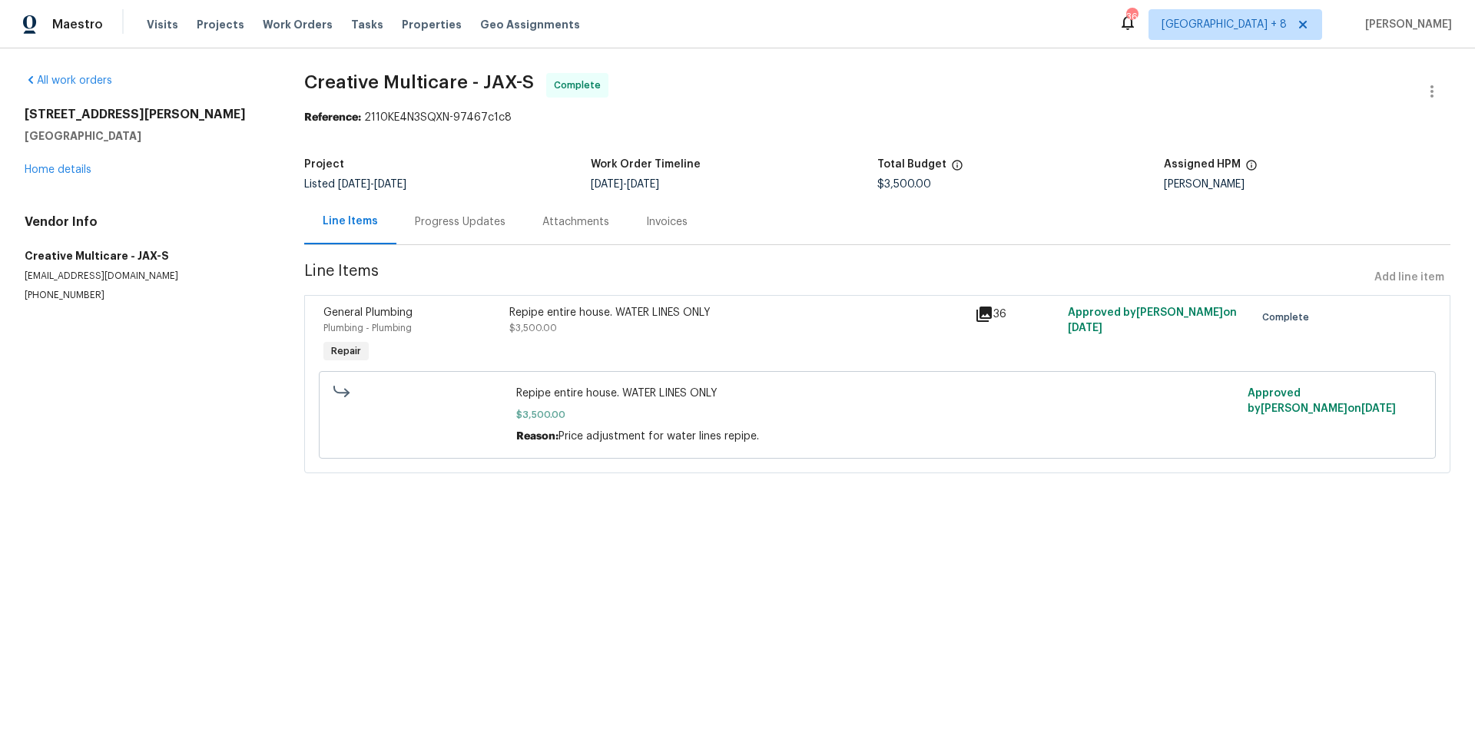
drag, startPoint x: 213, startPoint y: 275, endPoint x: 192, endPoint y: 275, distance: 20.7
click at [192, 275] on p "[EMAIL_ADDRESS][DOMAIN_NAME]" at bounding box center [146, 276] width 243 height 13
click at [212, 274] on p "[EMAIL_ADDRESS][DOMAIN_NAME]" at bounding box center [146, 276] width 243 height 13
drag, startPoint x: 212, startPoint y: 274, endPoint x: 32, endPoint y: 275, distance: 179.8
click at [32, 275] on p "[EMAIL_ADDRESS][DOMAIN_NAME]" at bounding box center [146, 276] width 243 height 13
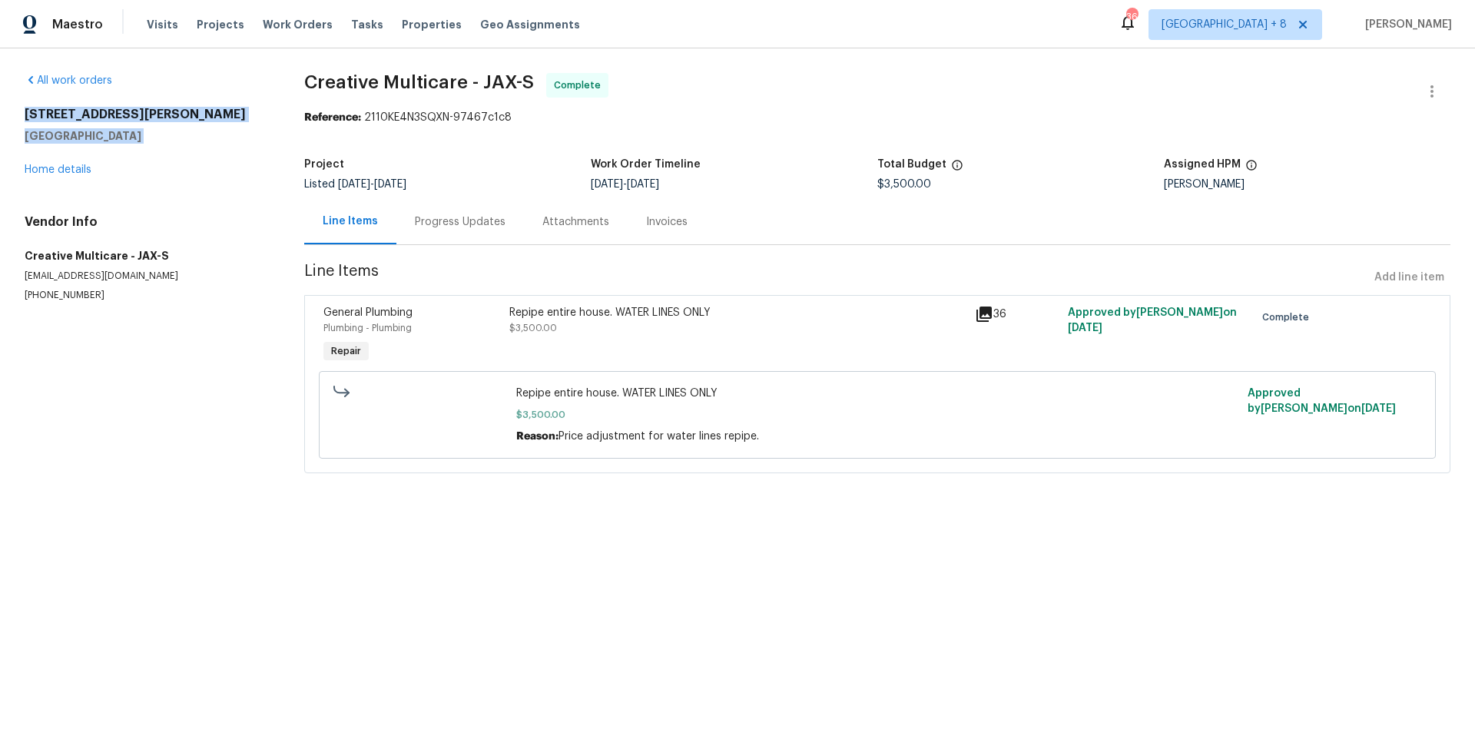
drag, startPoint x: 23, startPoint y: 111, endPoint x: 144, endPoint y: 145, distance: 125.5
click at [144, 145] on div "All work orders [STREET_ADDRESS][PERSON_NAME] Home details Vendor Info Creative…" at bounding box center [737, 282] width 1475 height 468
copy div "[STREET_ADDRESS][PERSON_NAME]"
click at [256, 270] on p "[EMAIL_ADDRESS][DOMAIN_NAME]" at bounding box center [146, 276] width 243 height 13
click at [56, 171] on link "Home details" at bounding box center [58, 169] width 67 height 11
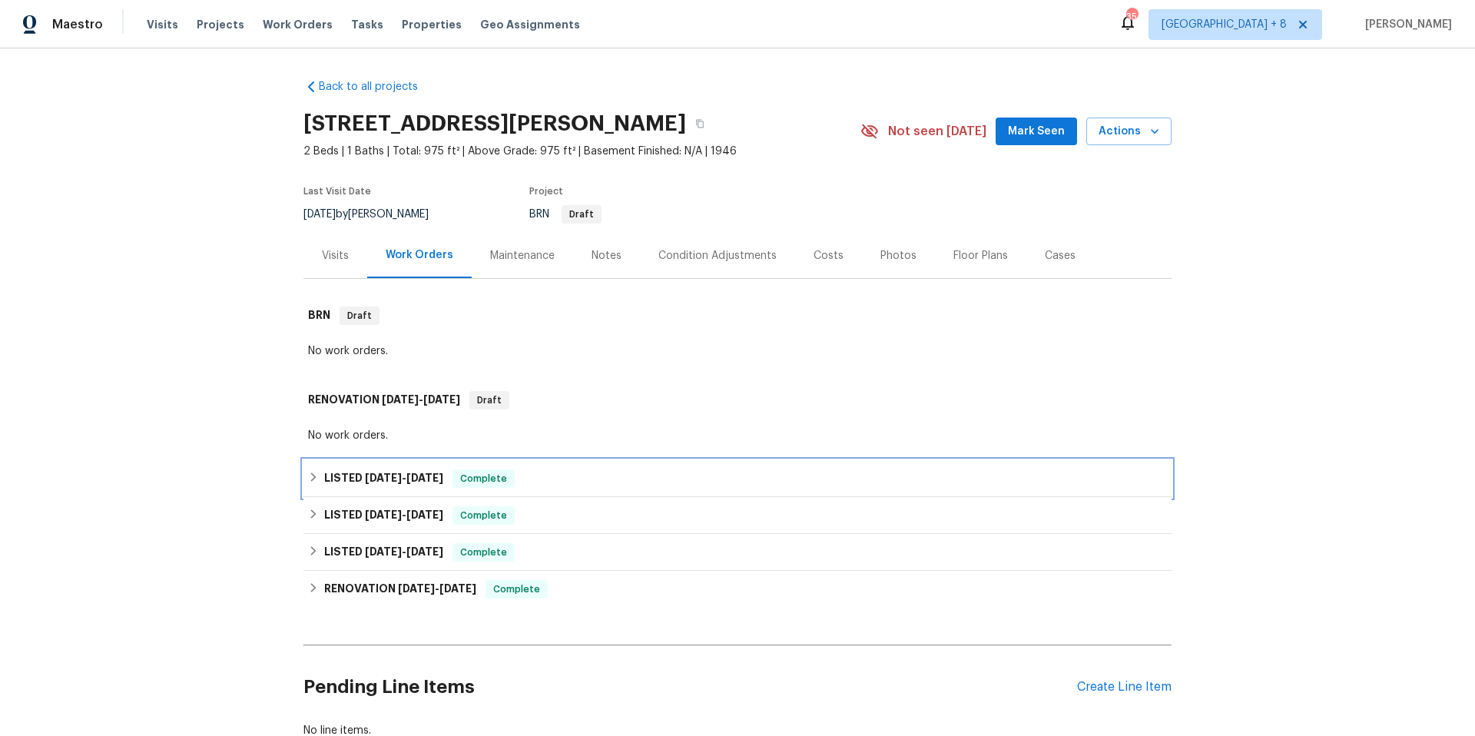
click at [308, 473] on icon at bounding box center [313, 477] width 11 height 11
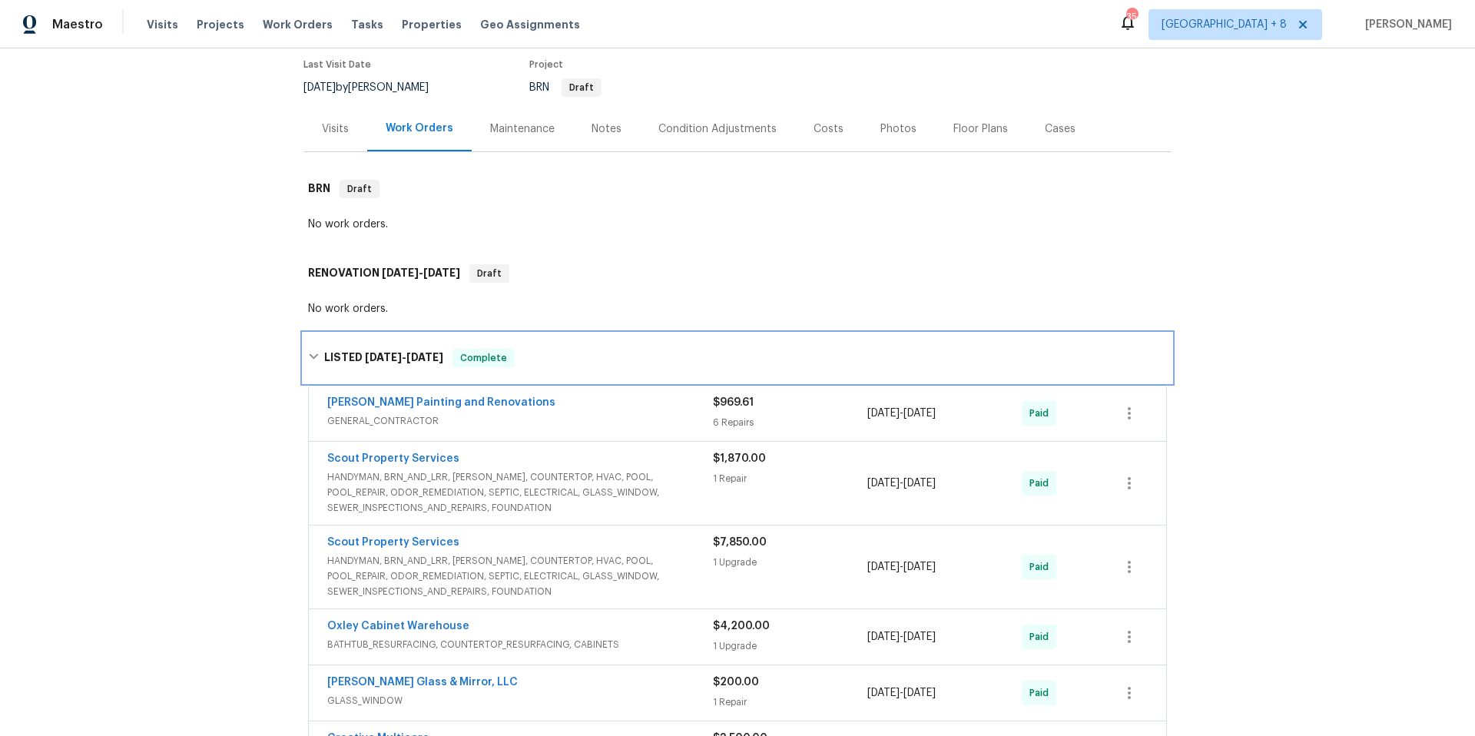
scroll to position [128, 0]
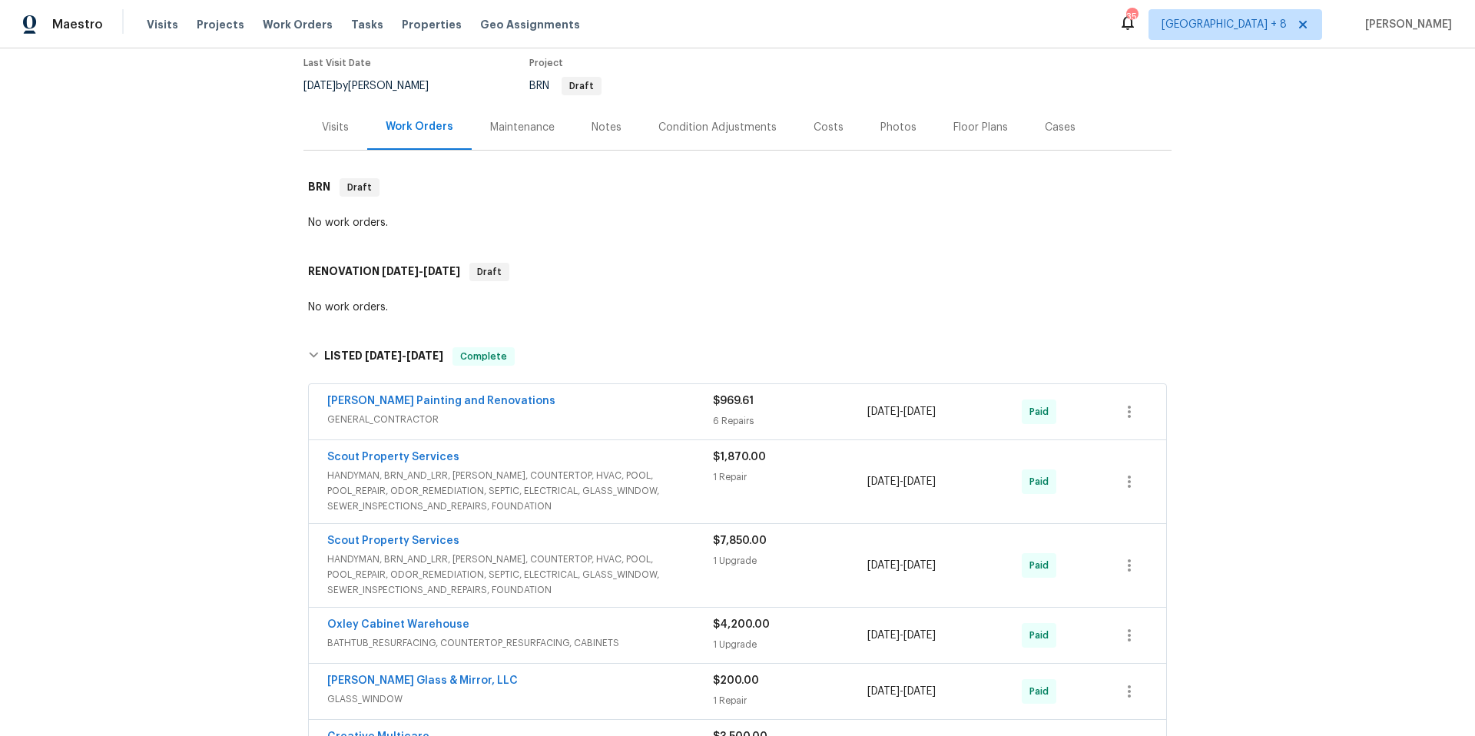
click at [634, 485] on span "HANDYMAN, BRN_AND_LRR, [PERSON_NAME], COUNTERTOP, HVAC, POOL, POOL_REPAIR, ODOR…" at bounding box center [520, 491] width 386 height 46
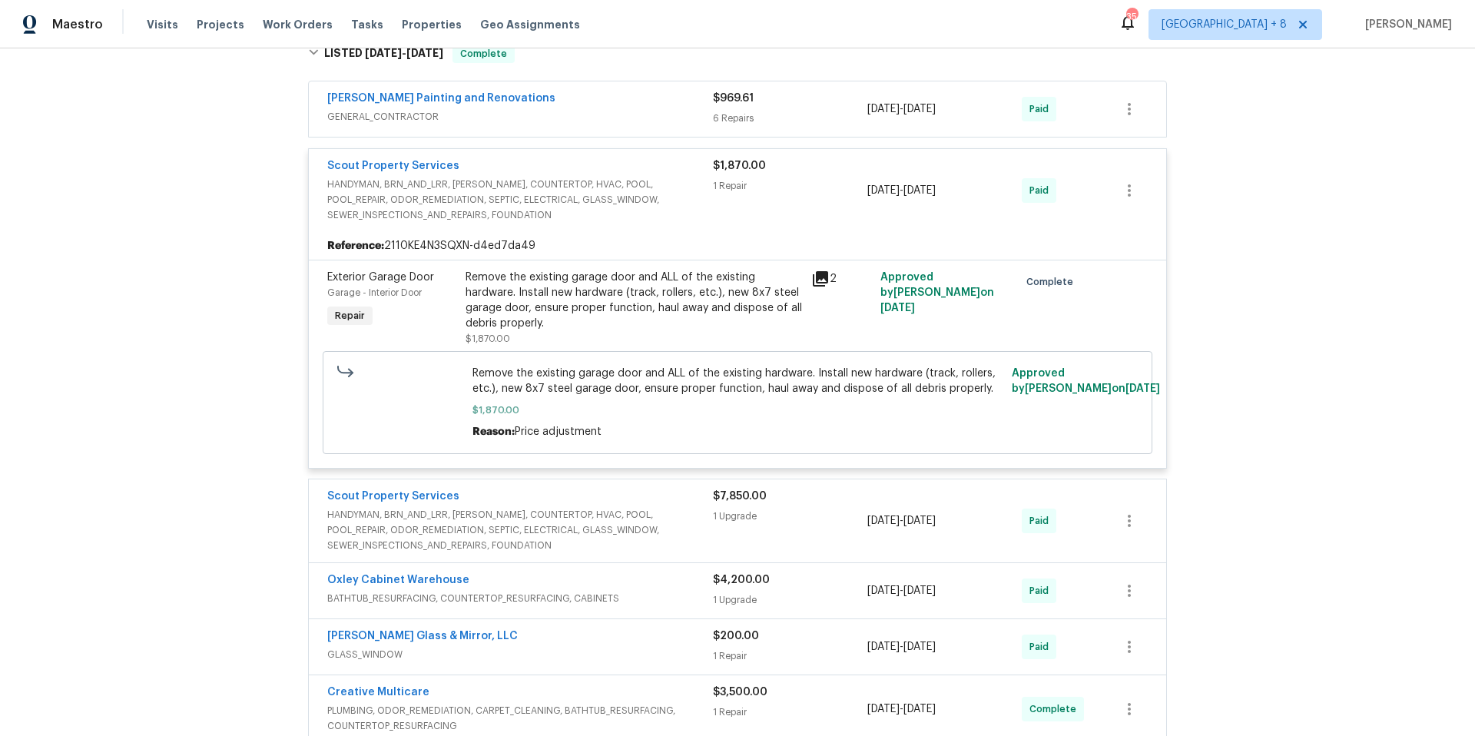
scroll to position [435, 0]
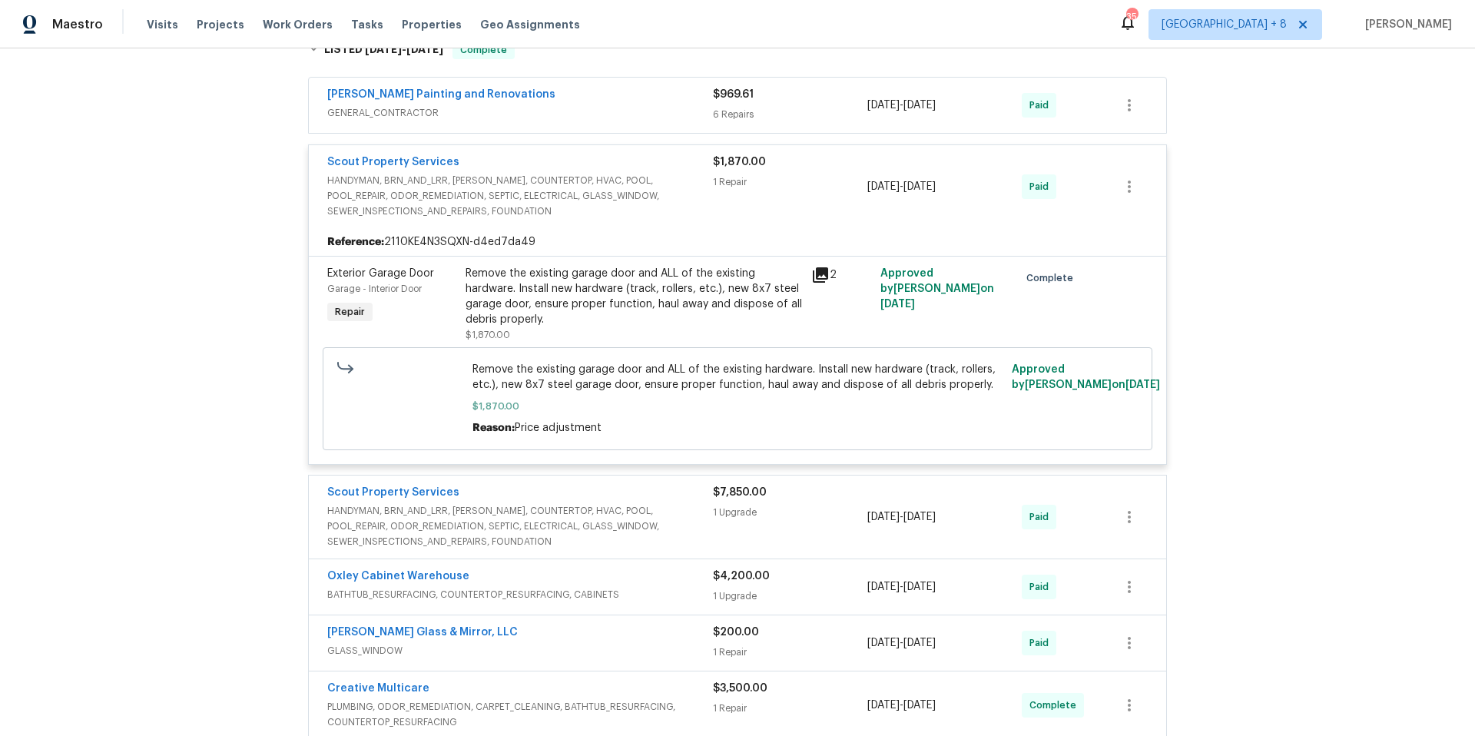
click at [566, 510] on span "HANDYMAN, BRN_AND_LRR, [PERSON_NAME], COUNTERTOP, HVAC, POOL, POOL_REPAIR, ODOR…" at bounding box center [520, 526] width 386 height 46
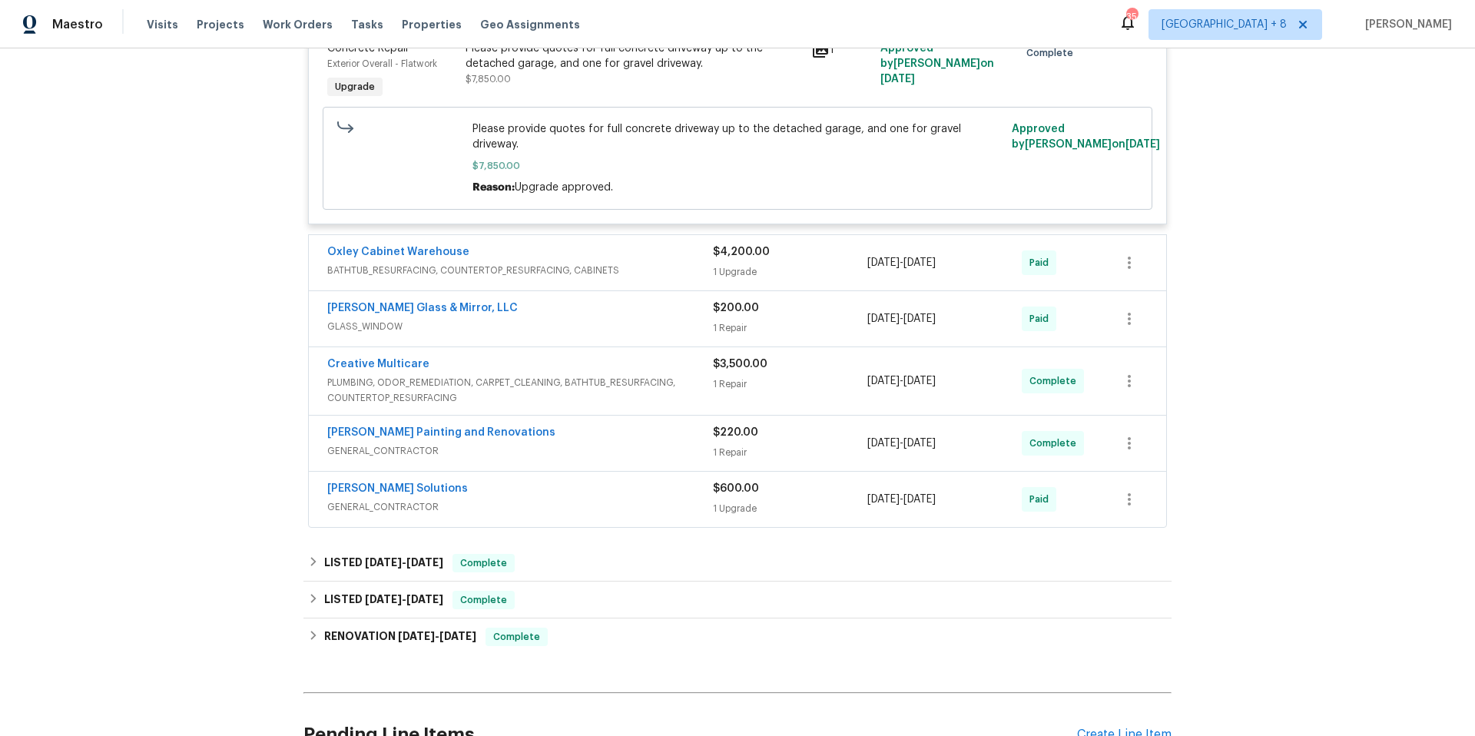
scroll to position [1028, 0]
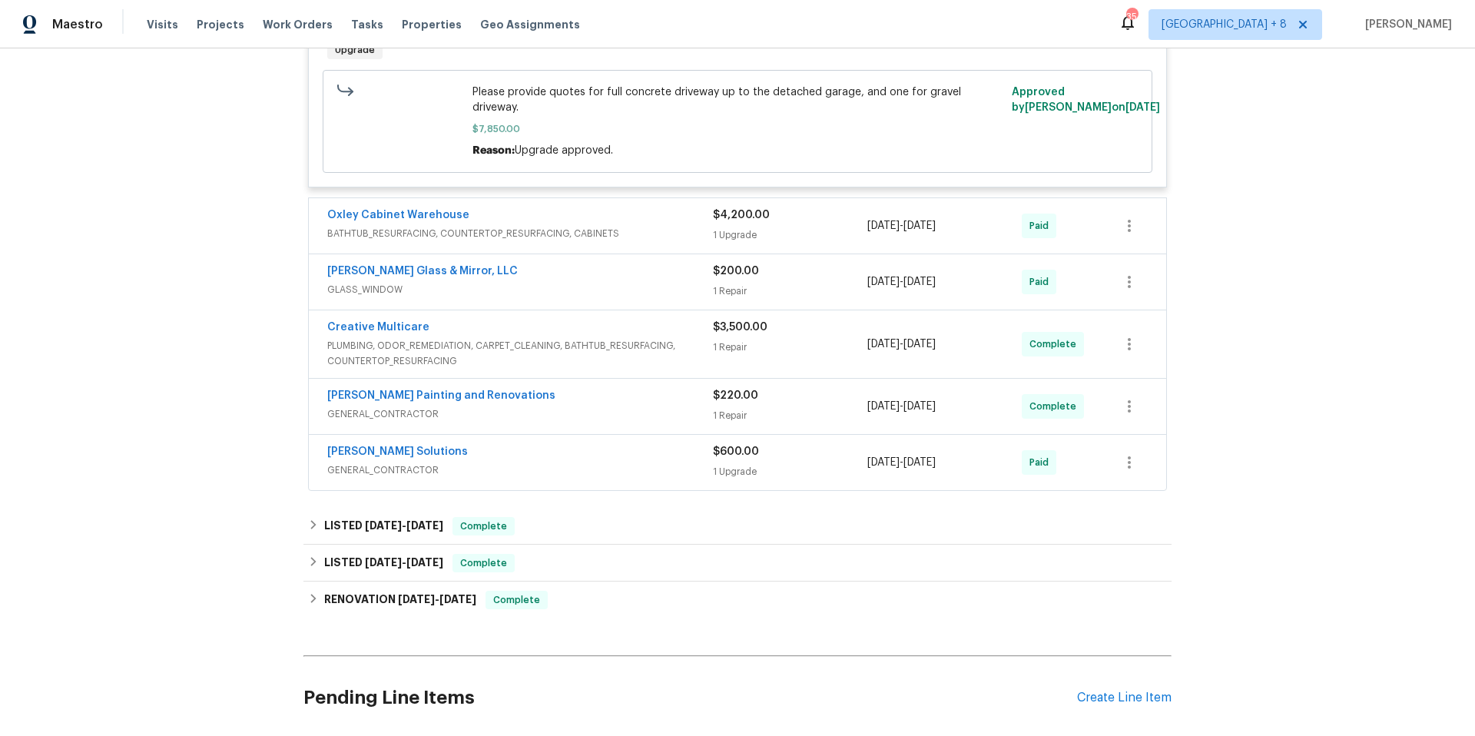
click at [530, 226] on span "BATHTUB_RESURFACING, COUNTERTOP_RESURFACING, CABINETS" at bounding box center [520, 233] width 386 height 15
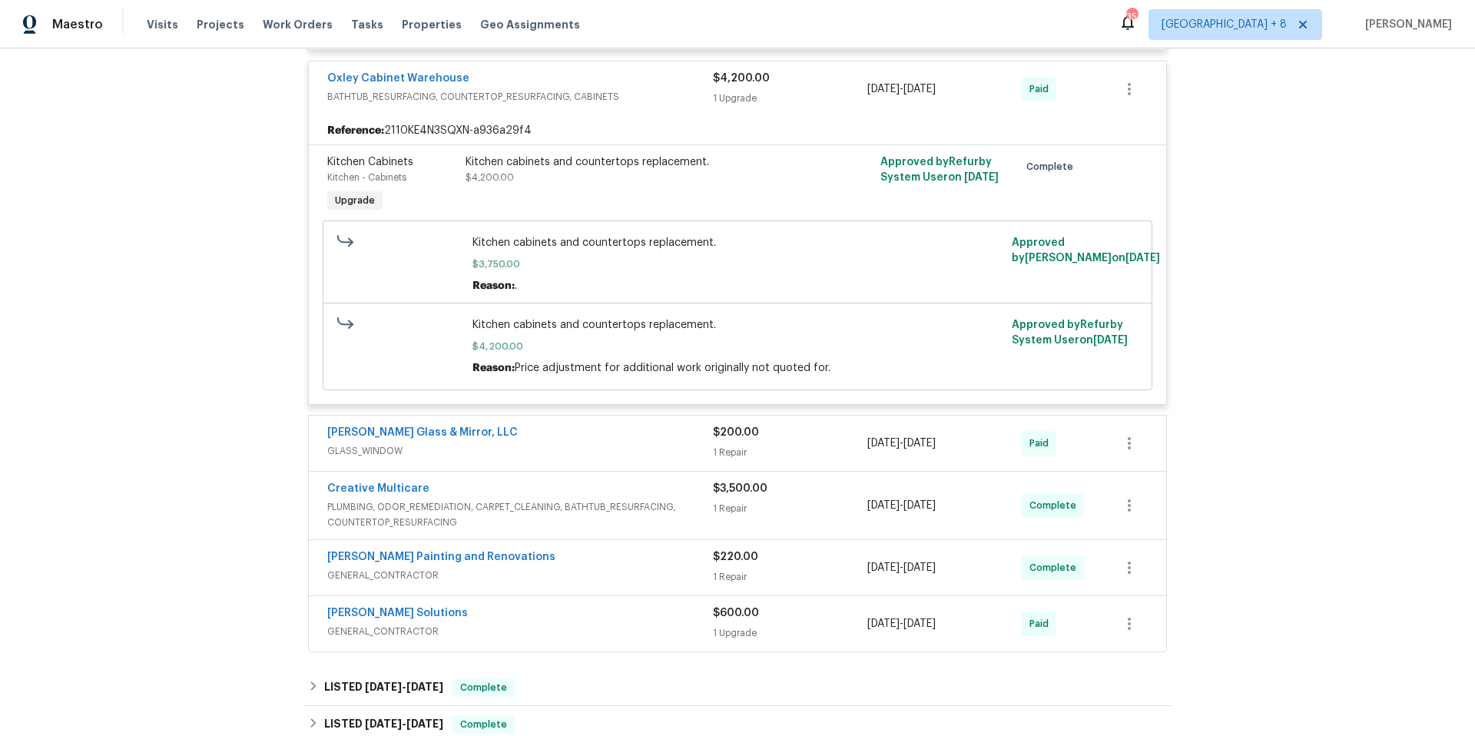
scroll to position [1231, 0]
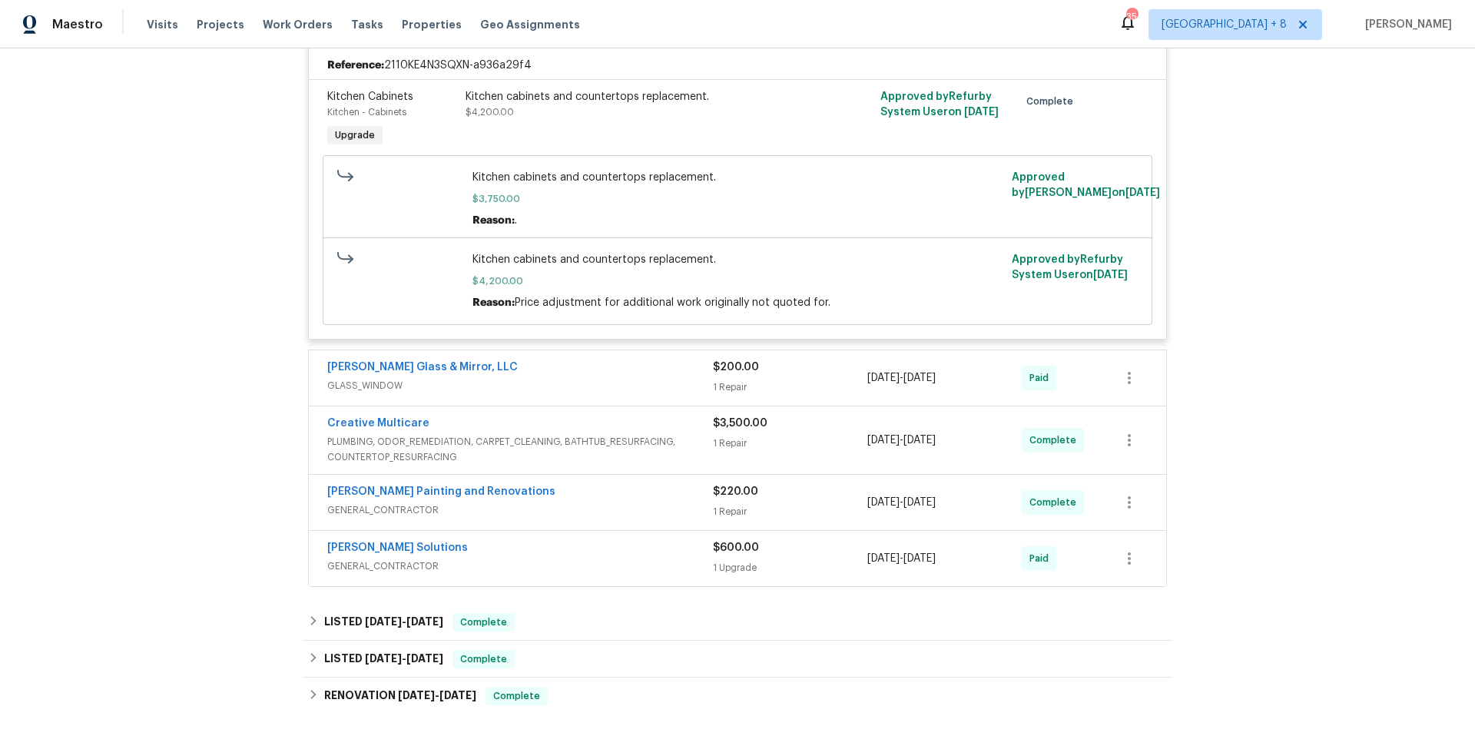
click at [612, 378] on span "GLASS_WINDOW" at bounding box center [520, 385] width 386 height 15
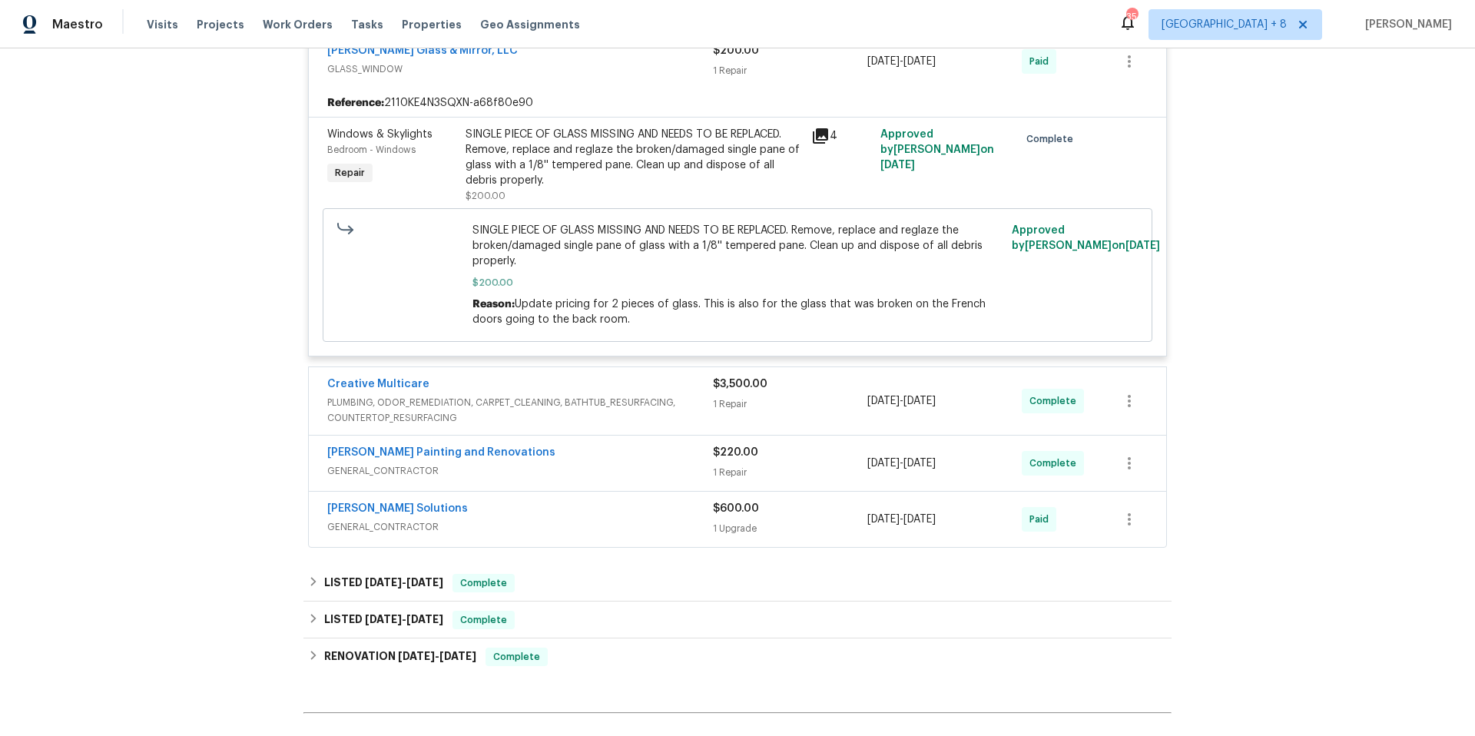
scroll to position [1559, 0]
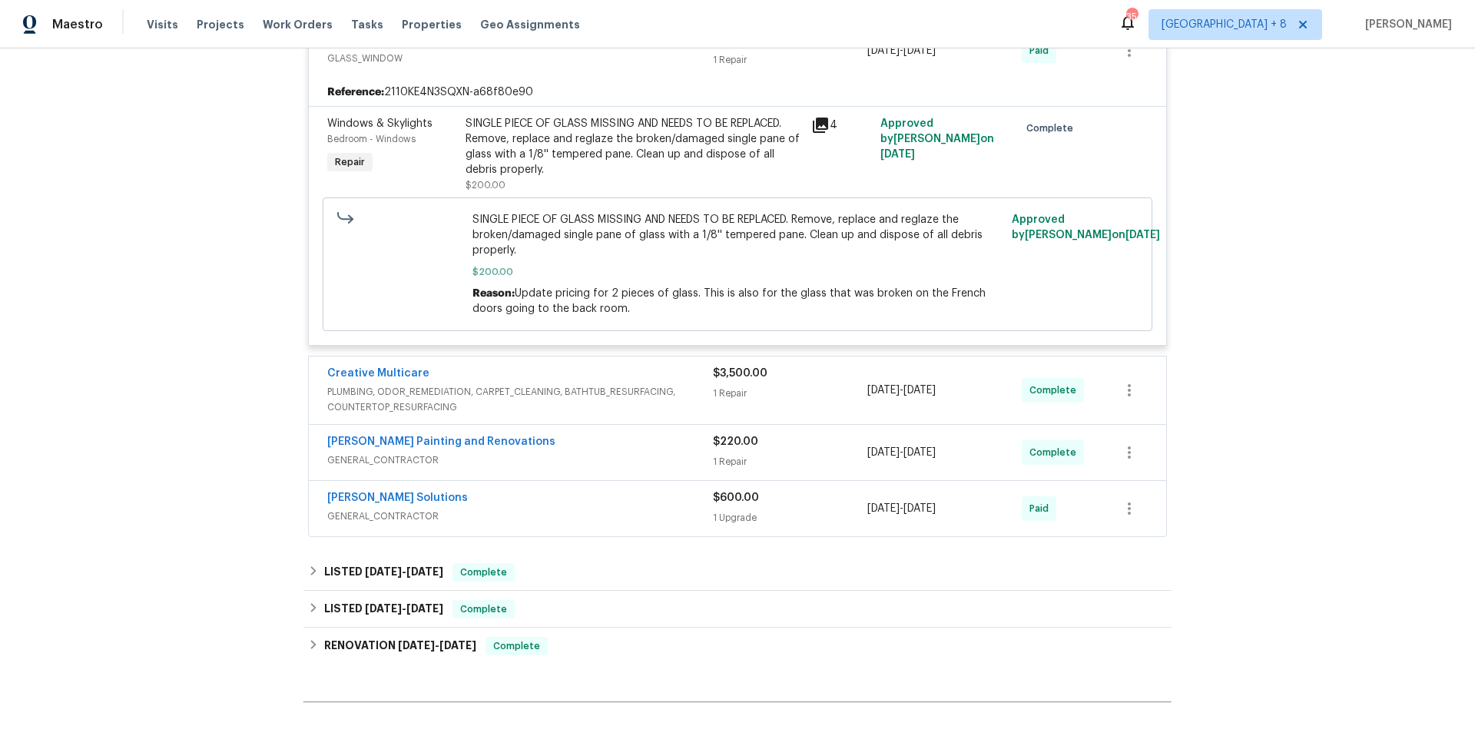
click at [590, 384] on span "PLUMBING, ODOR_REMEDIATION, CARPET_CLEANING, BATHTUB_RESURFACING, COUNTERTOP_RE…" at bounding box center [520, 399] width 386 height 31
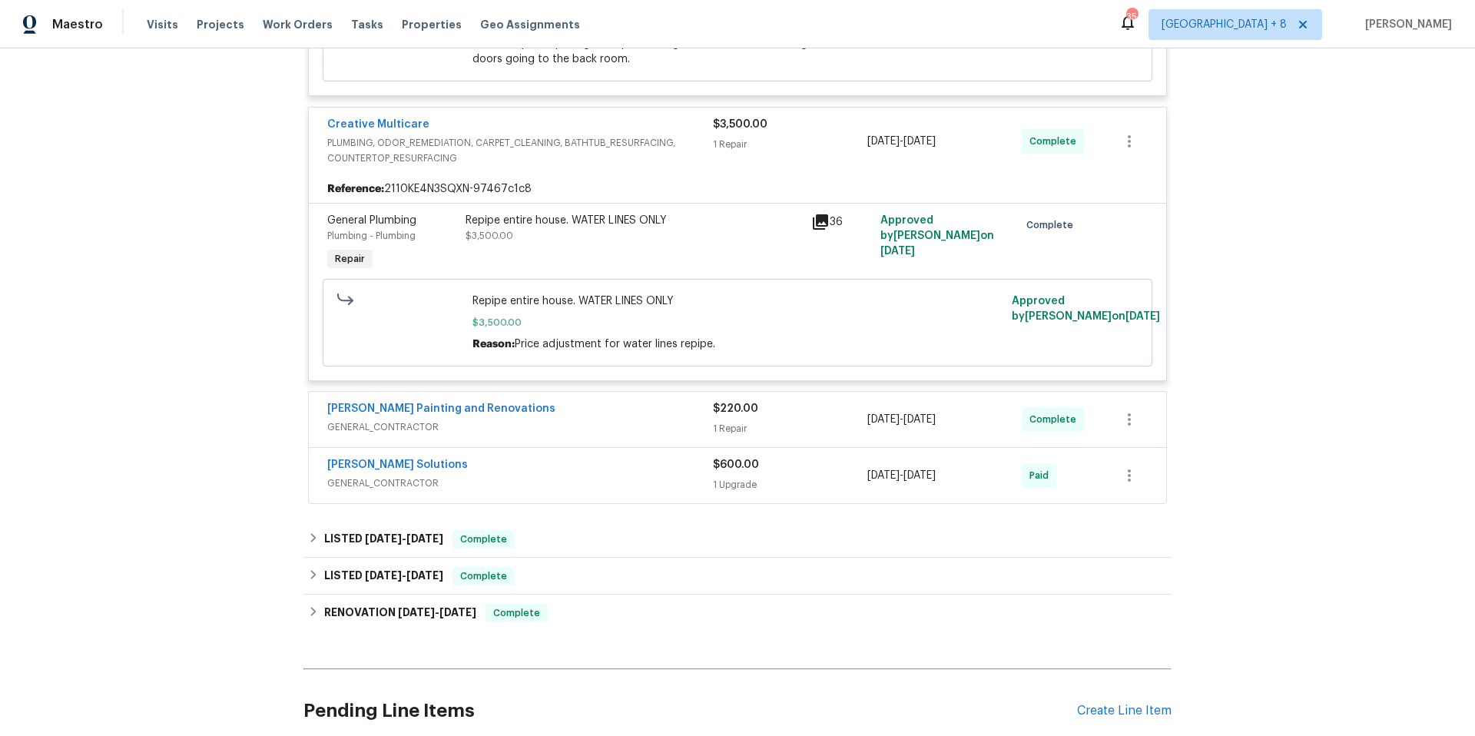
scroll to position [1817, 0]
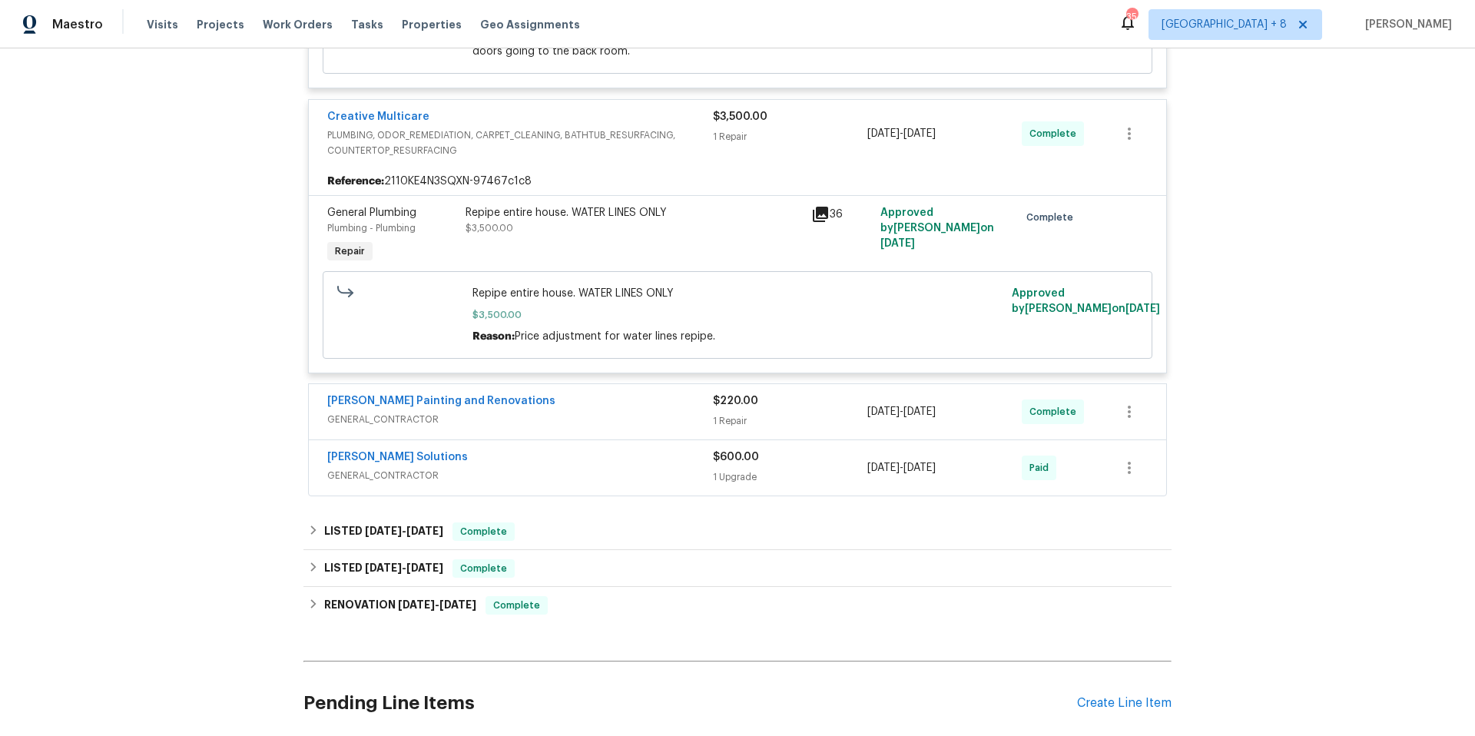
click at [598, 396] on div "[PERSON_NAME] Painting and Renovations" at bounding box center [520, 402] width 386 height 18
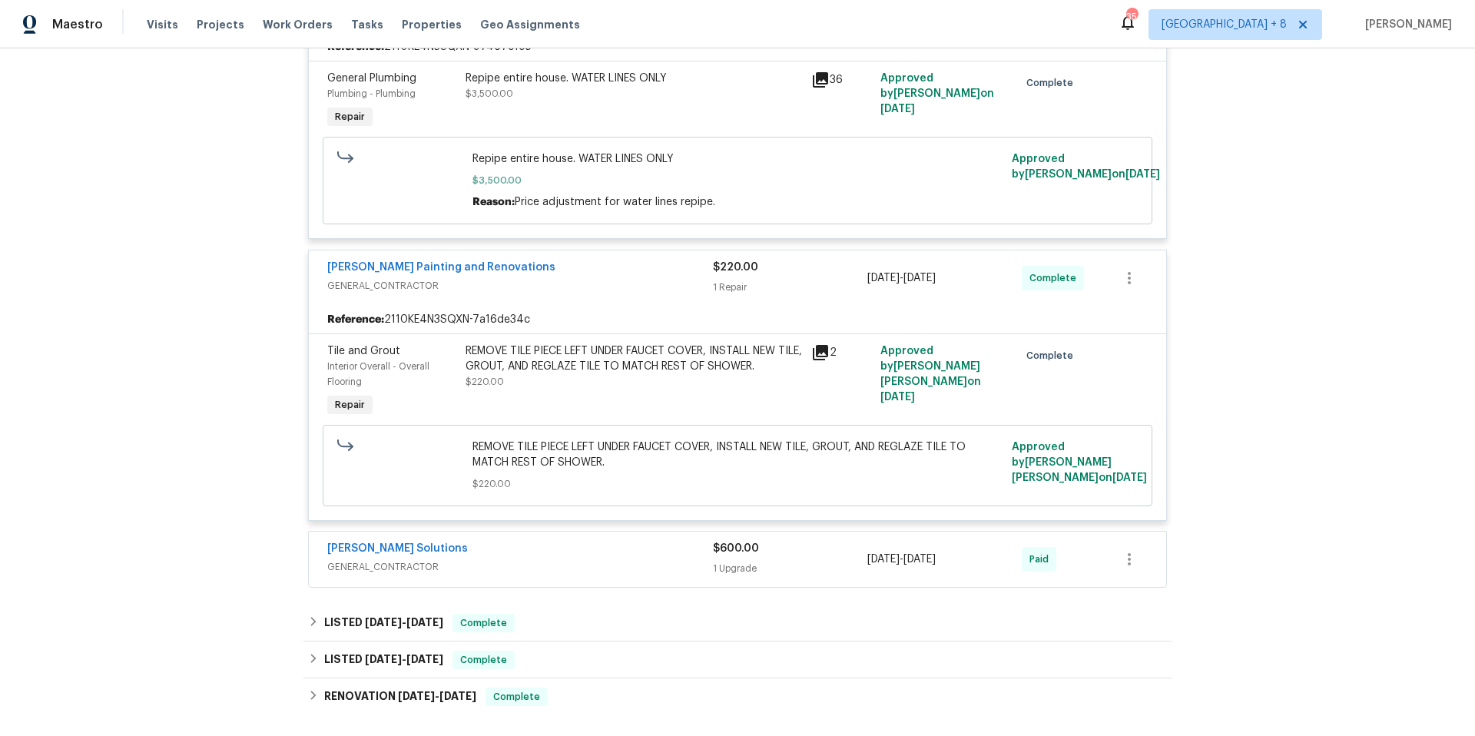
scroll to position [2112, 0]
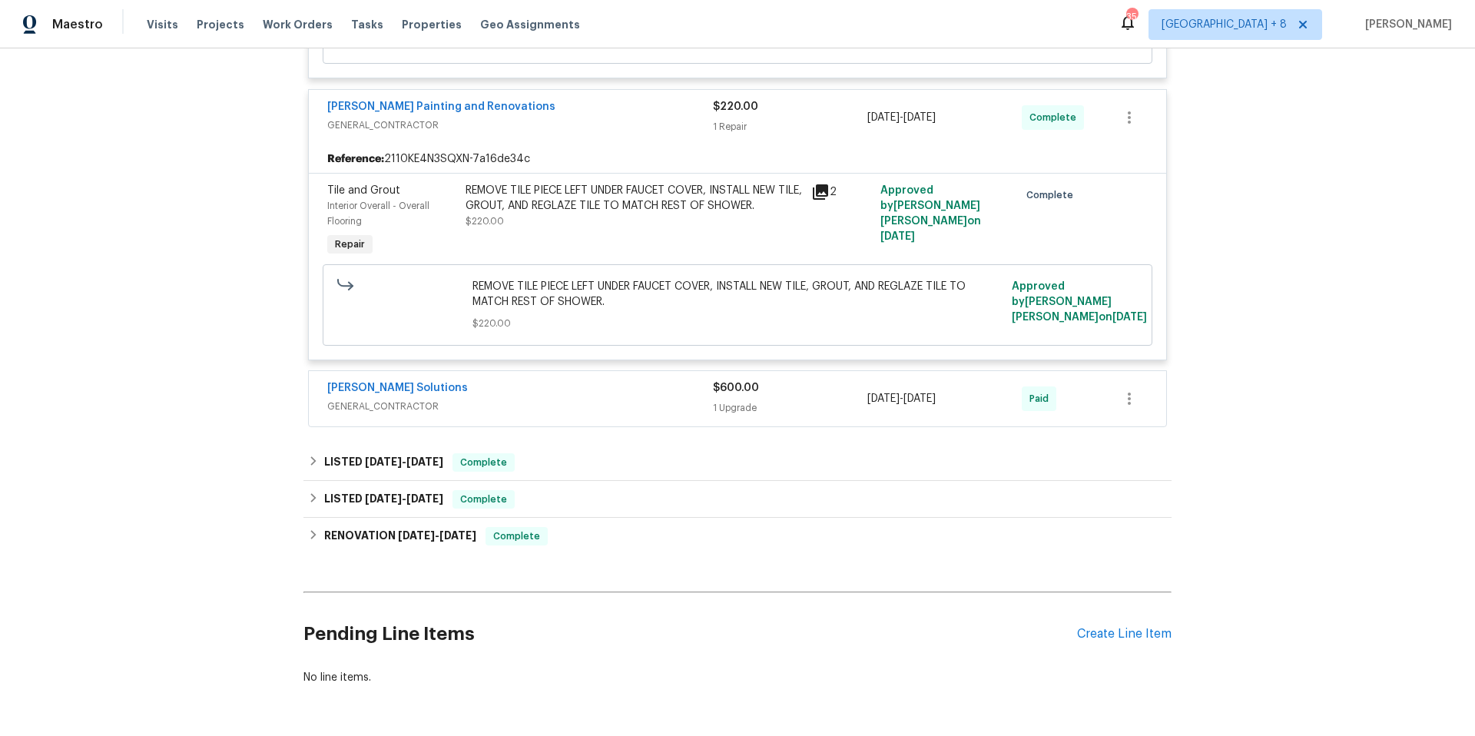
click at [513, 399] on span "GENERAL_CONTRACTOR" at bounding box center [520, 406] width 386 height 15
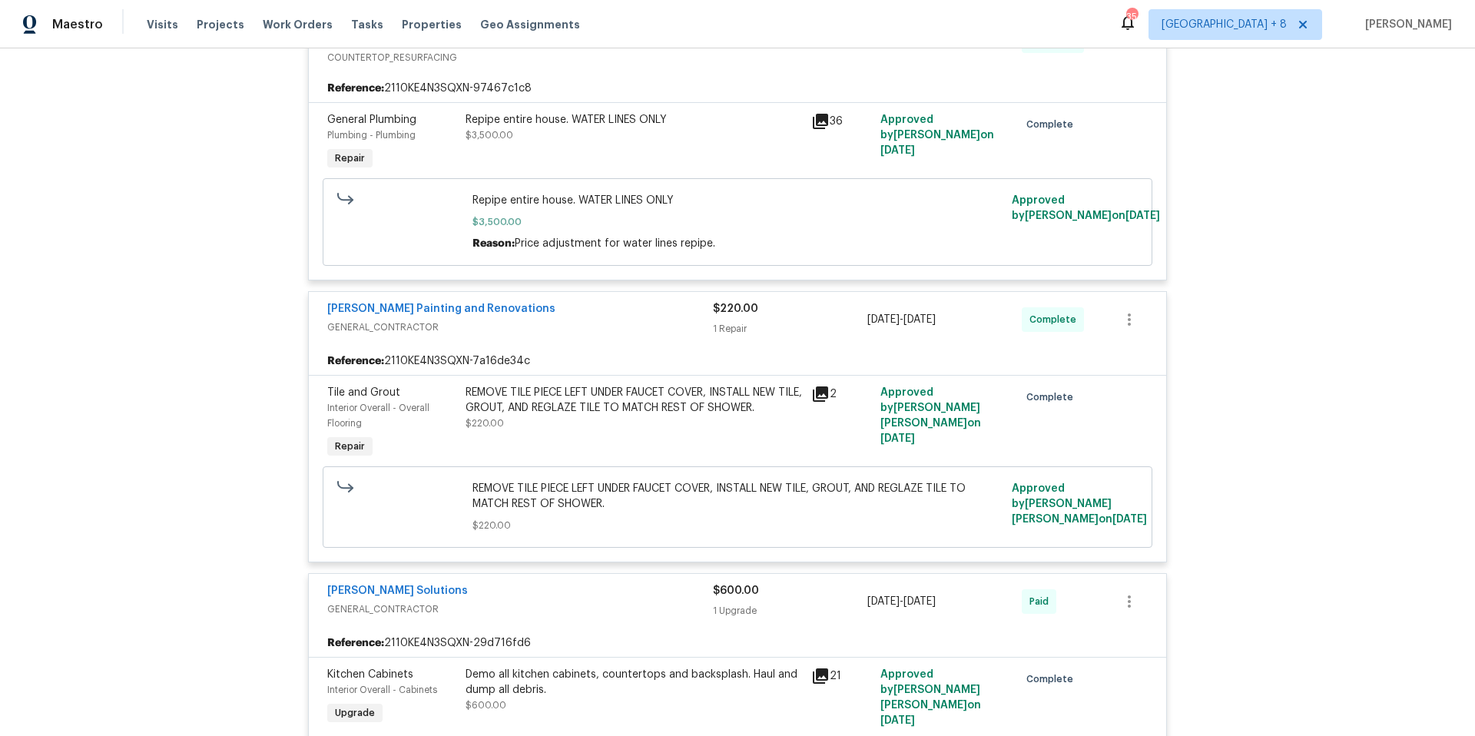
scroll to position [1599, 0]
